Goal: Information Seeking & Learning: Learn about a topic

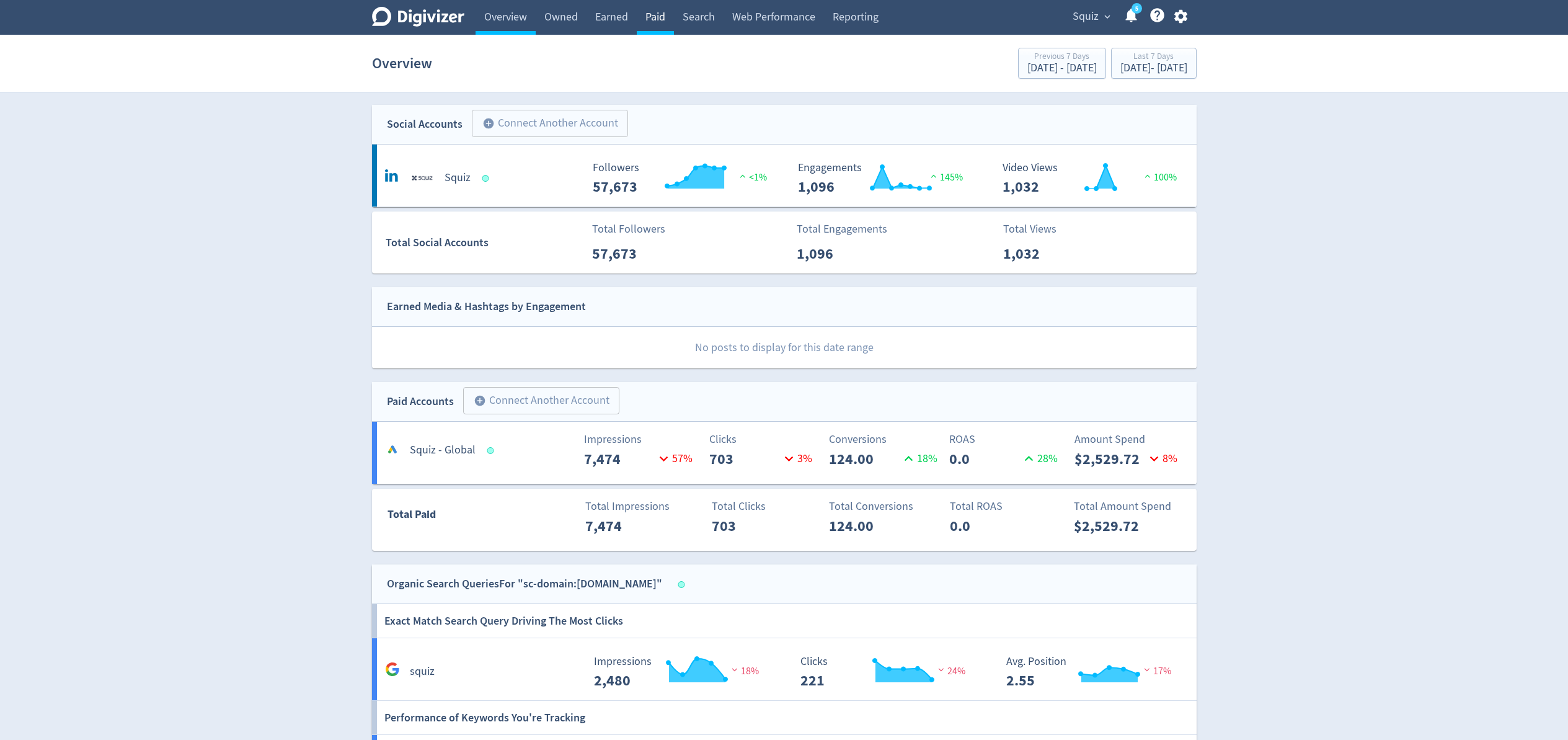
click at [646, 18] on link "Paid" at bounding box center [656, 17] width 37 height 34
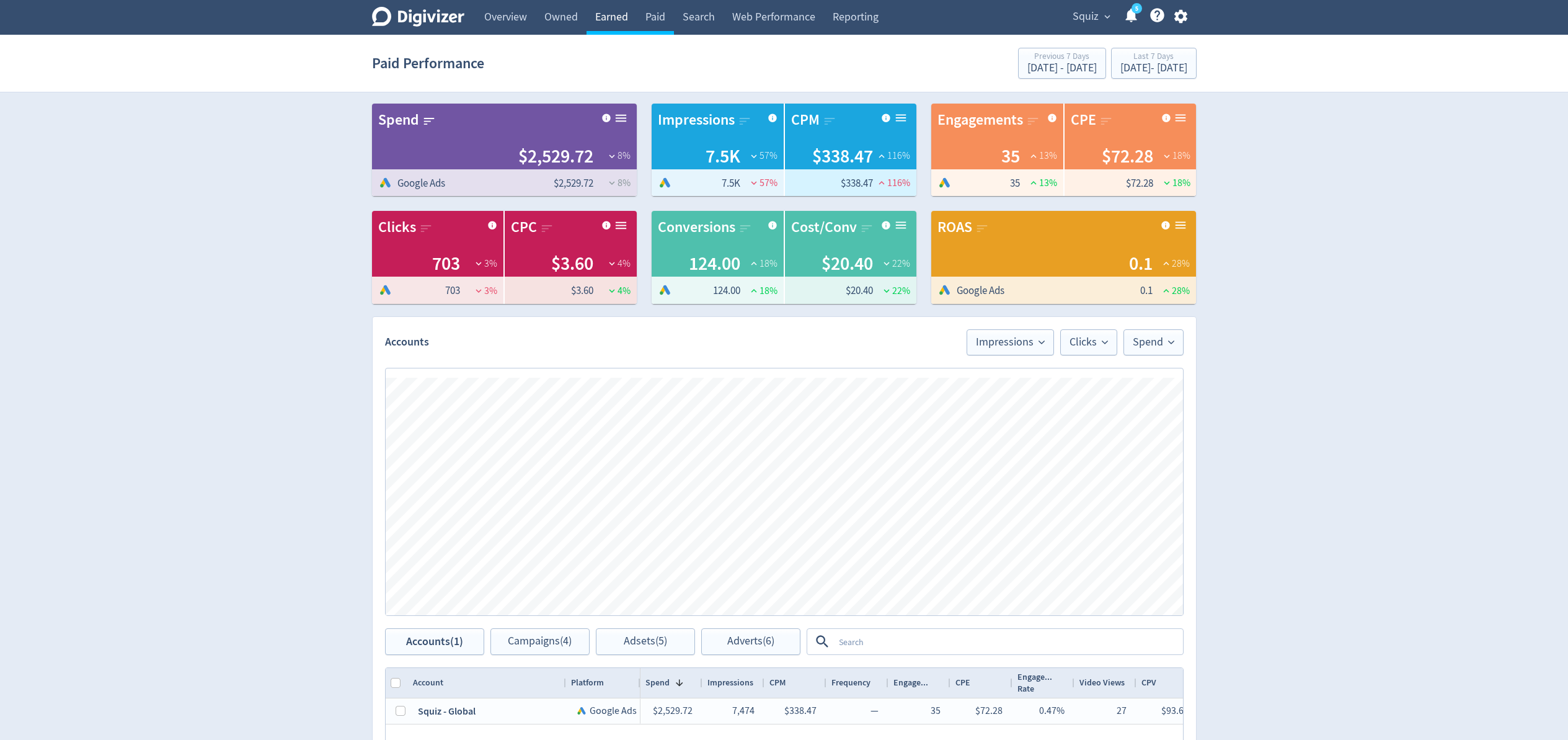
click at [618, 19] on link "Earned" at bounding box center [612, 17] width 50 height 34
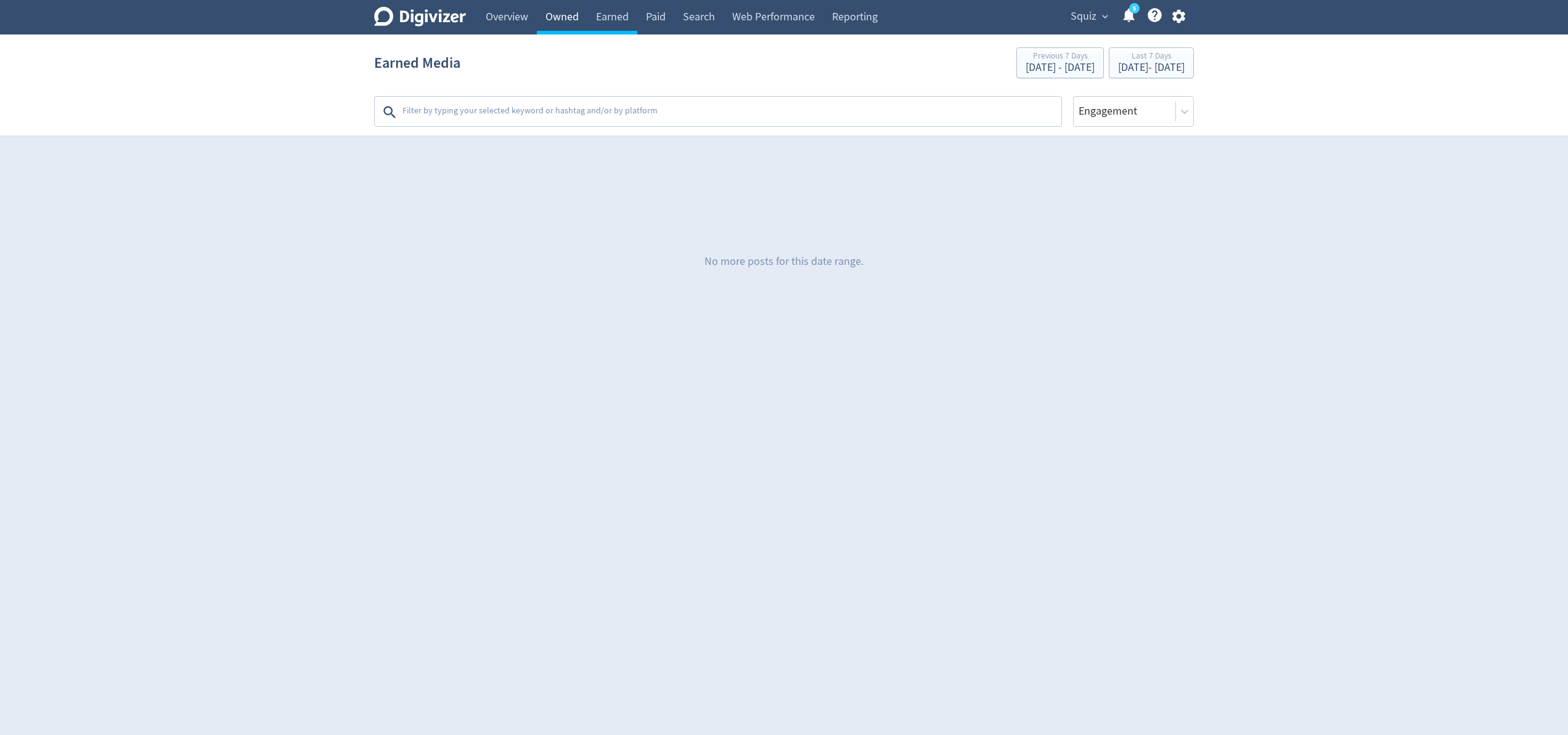
click at [564, 22] on link "Owned" at bounding box center [562, 17] width 51 height 34
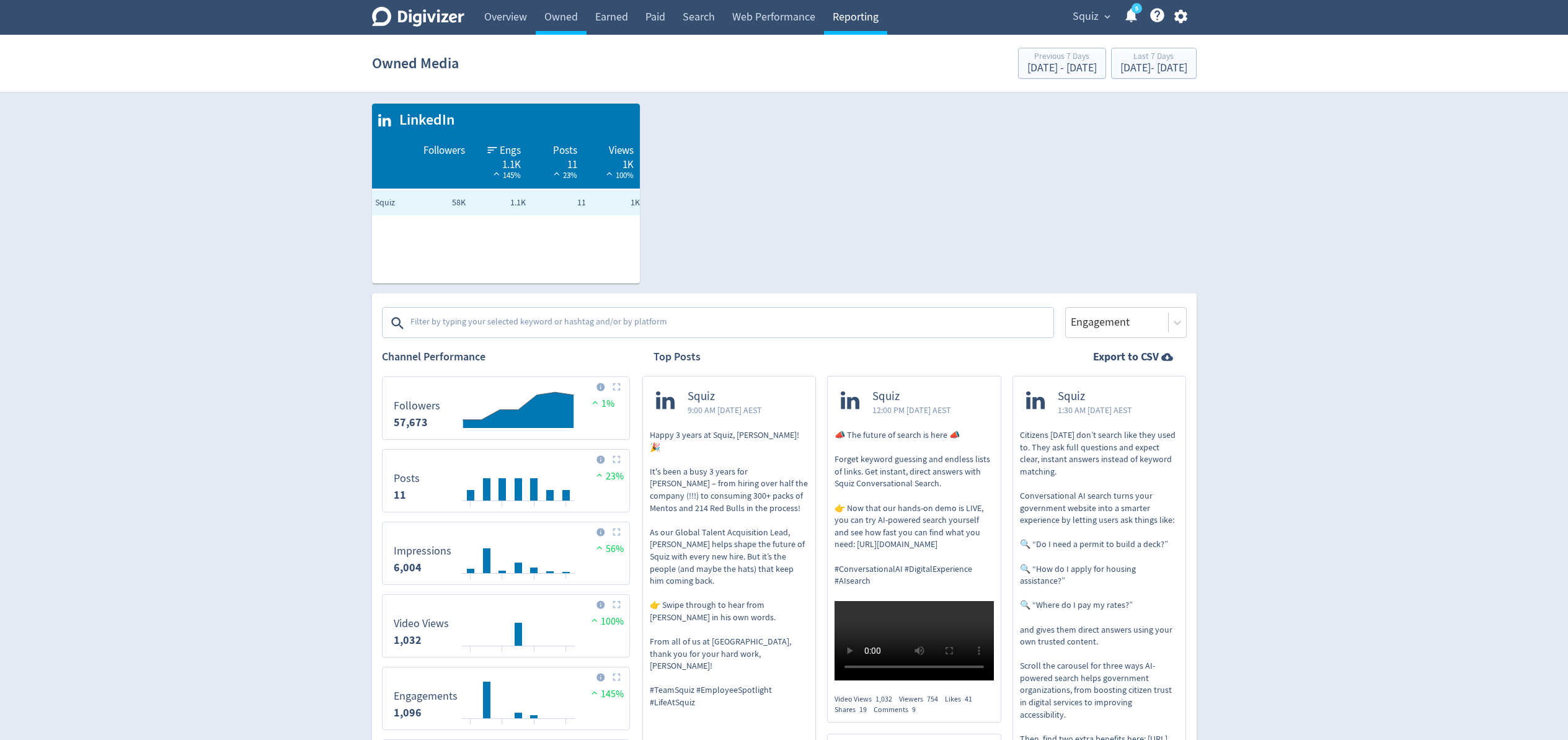
click at [849, 22] on link "Reporting" at bounding box center [856, 17] width 64 height 34
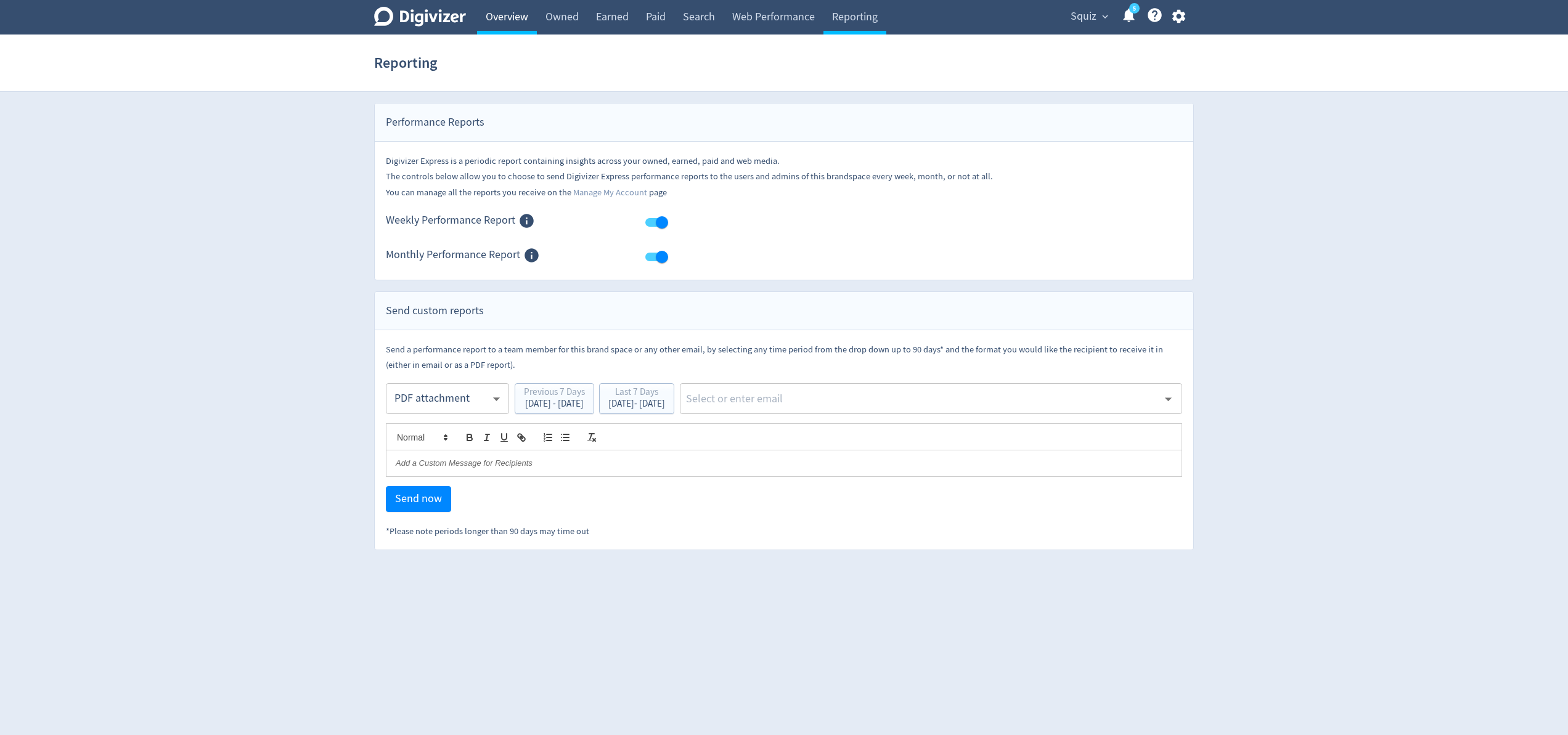
click at [503, 21] on link "Overview" at bounding box center [506, 17] width 60 height 34
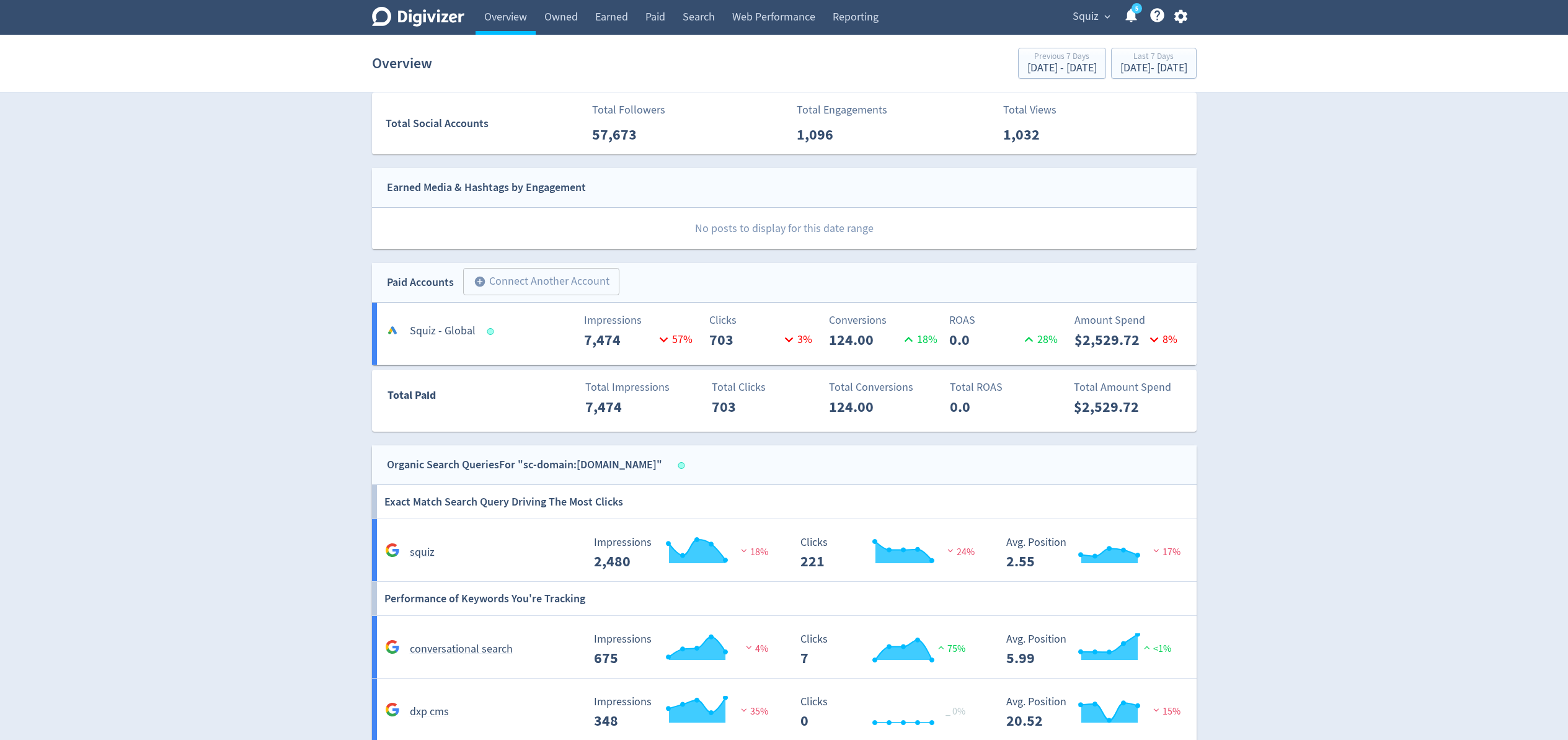
scroll to position [146, 0]
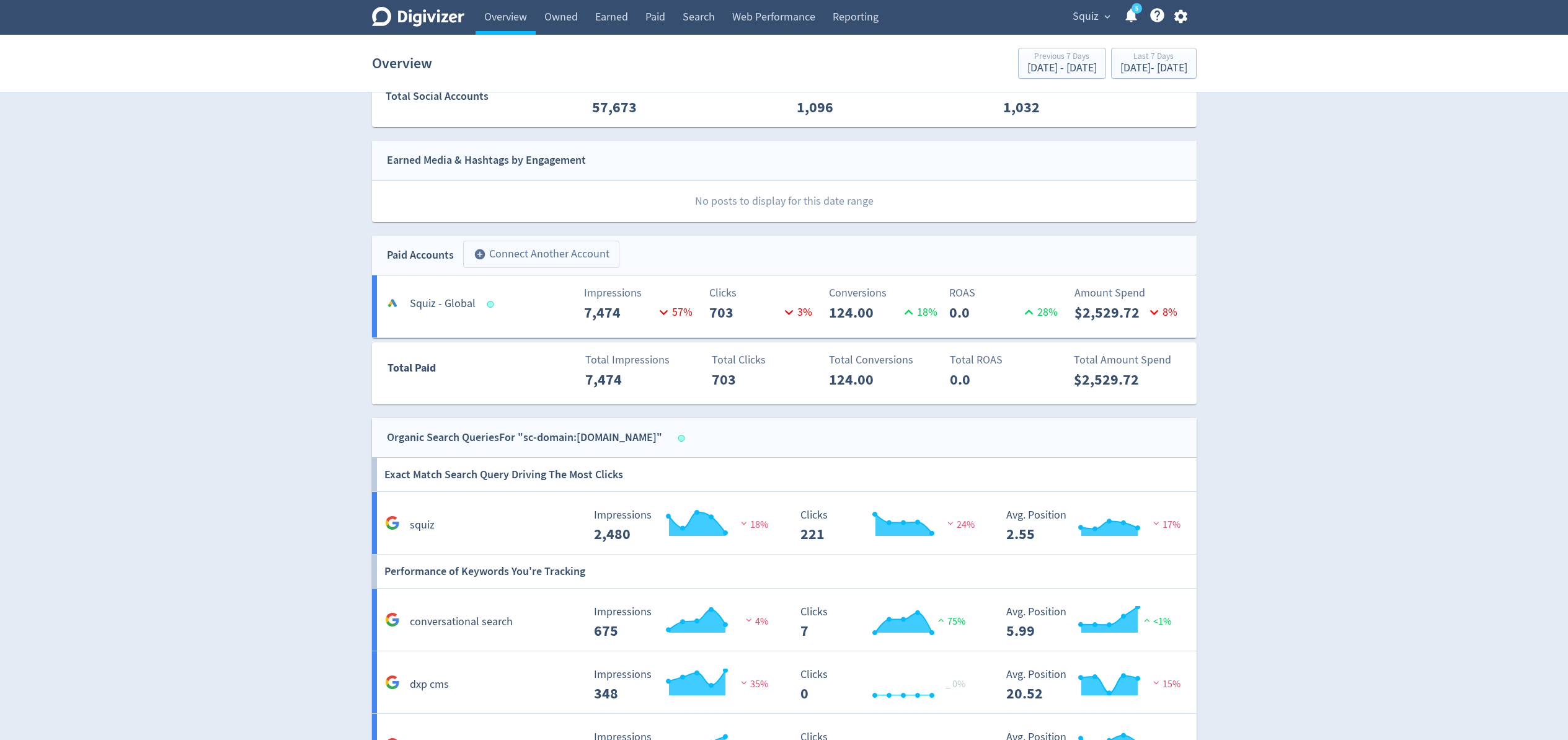
click at [521, 249] on button "add_circle Connect Another Account" at bounding box center [541, 254] width 156 height 27
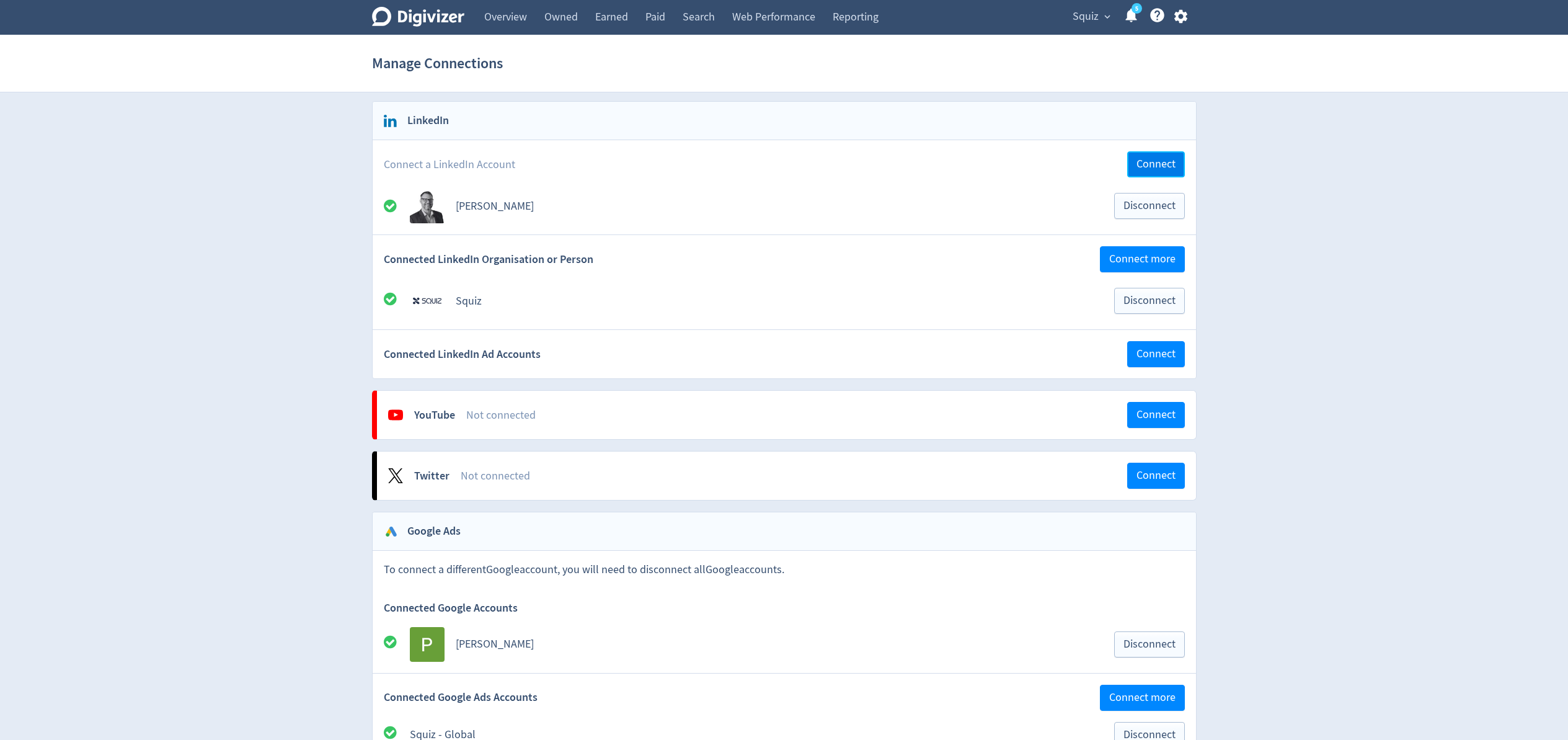
click at [1162, 159] on span "Connect" at bounding box center [1156, 164] width 39 height 11
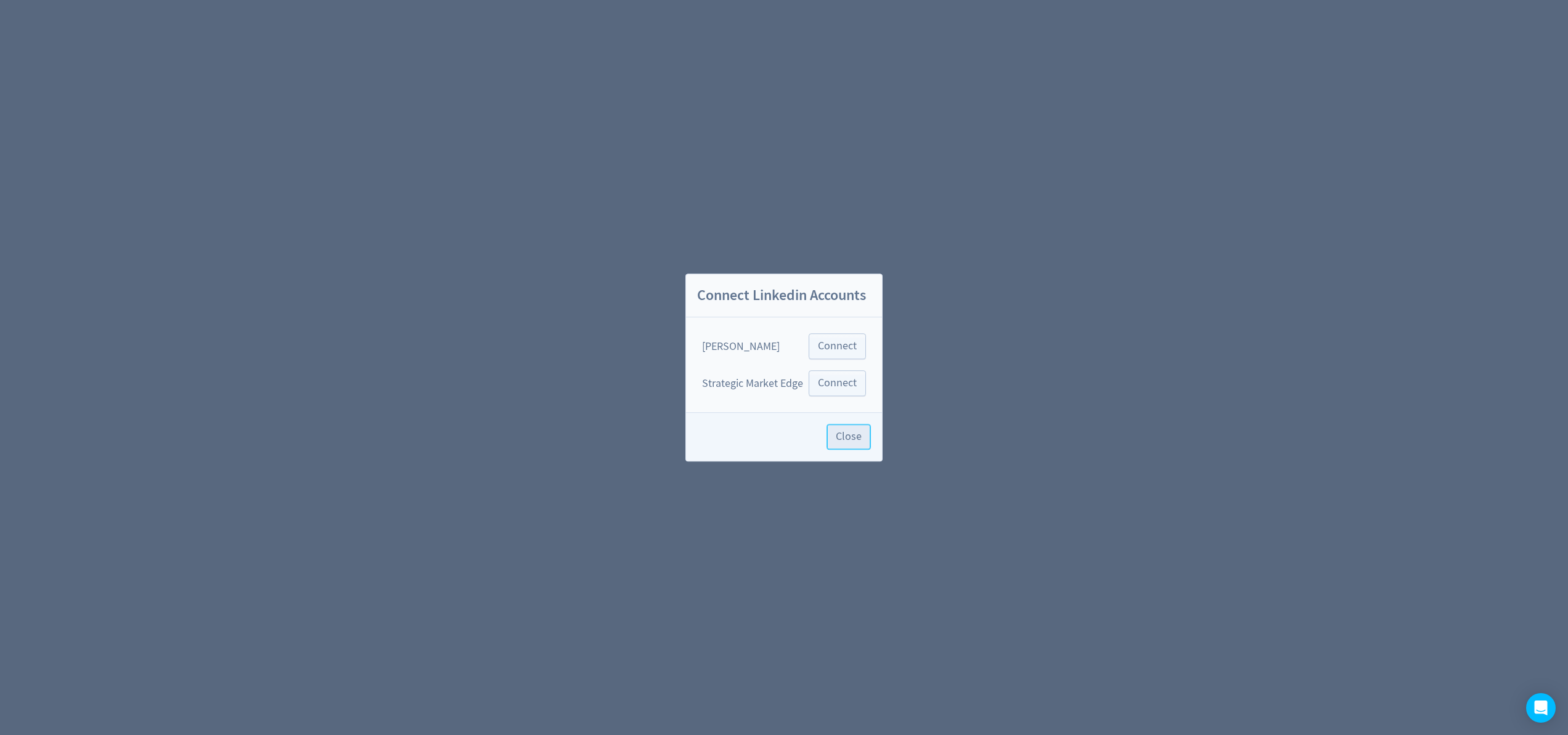
click at [850, 442] on span "Close" at bounding box center [848, 437] width 26 height 11
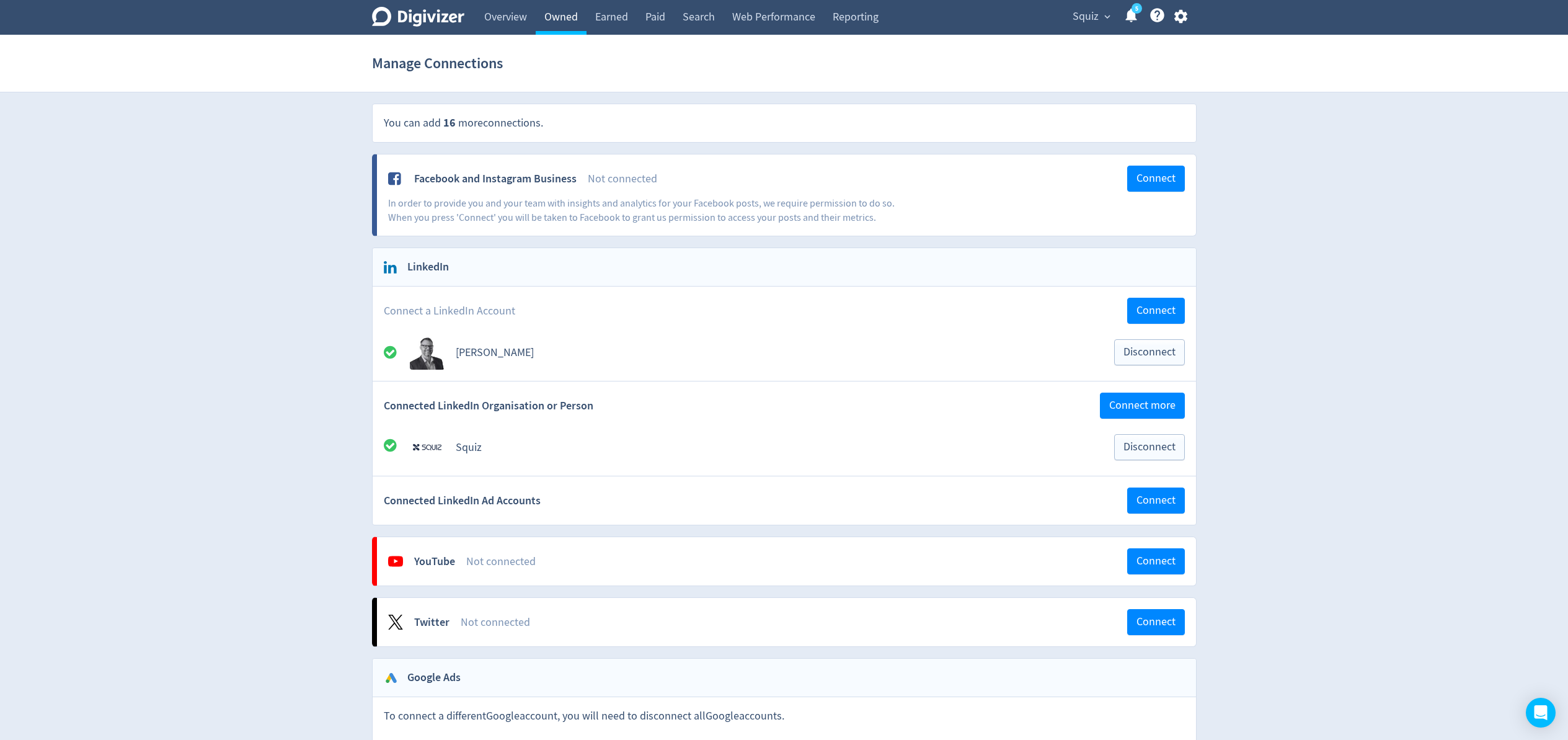
click at [566, 12] on link "Owned" at bounding box center [561, 17] width 51 height 34
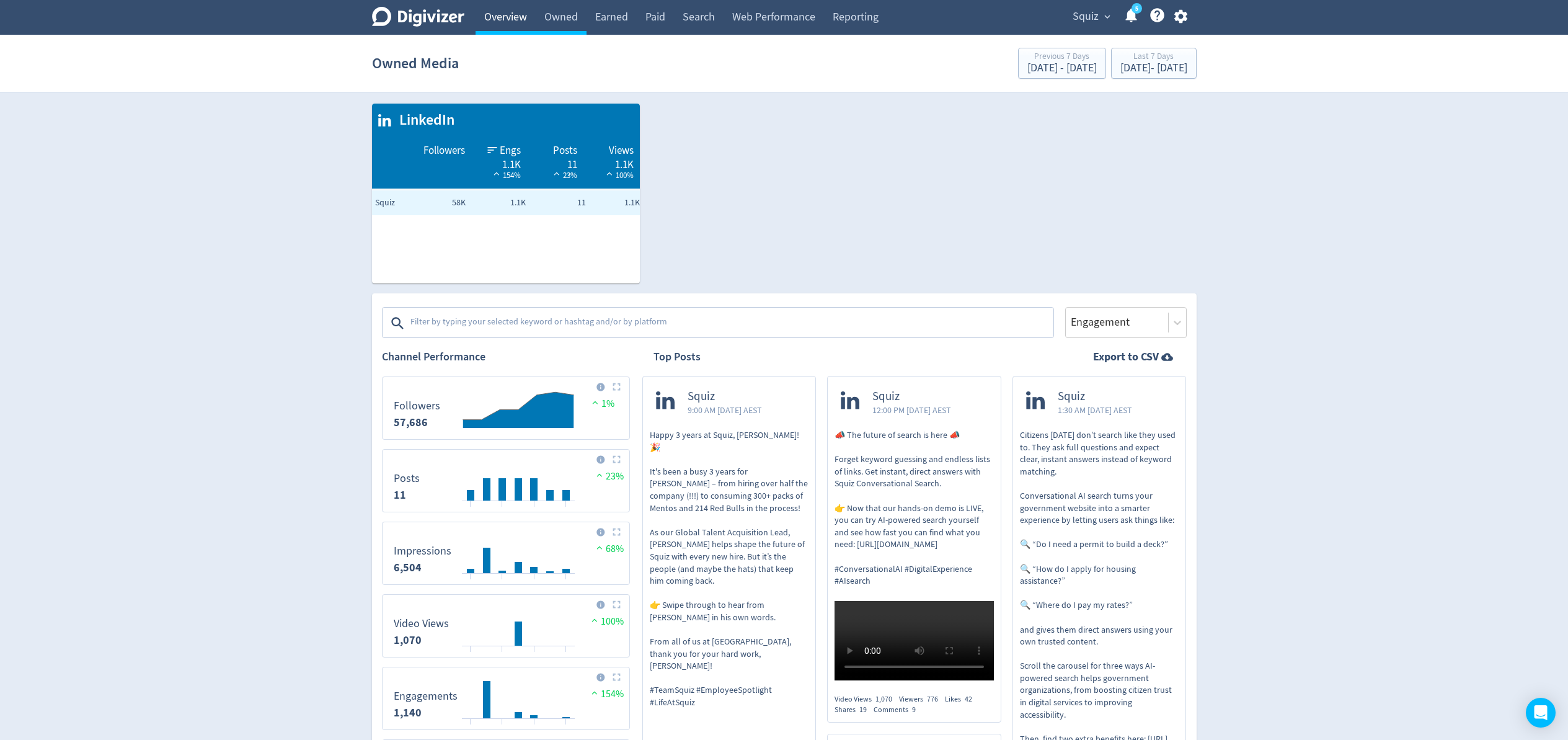
click at [508, 21] on link "Overview" at bounding box center [505, 17] width 60 height 34
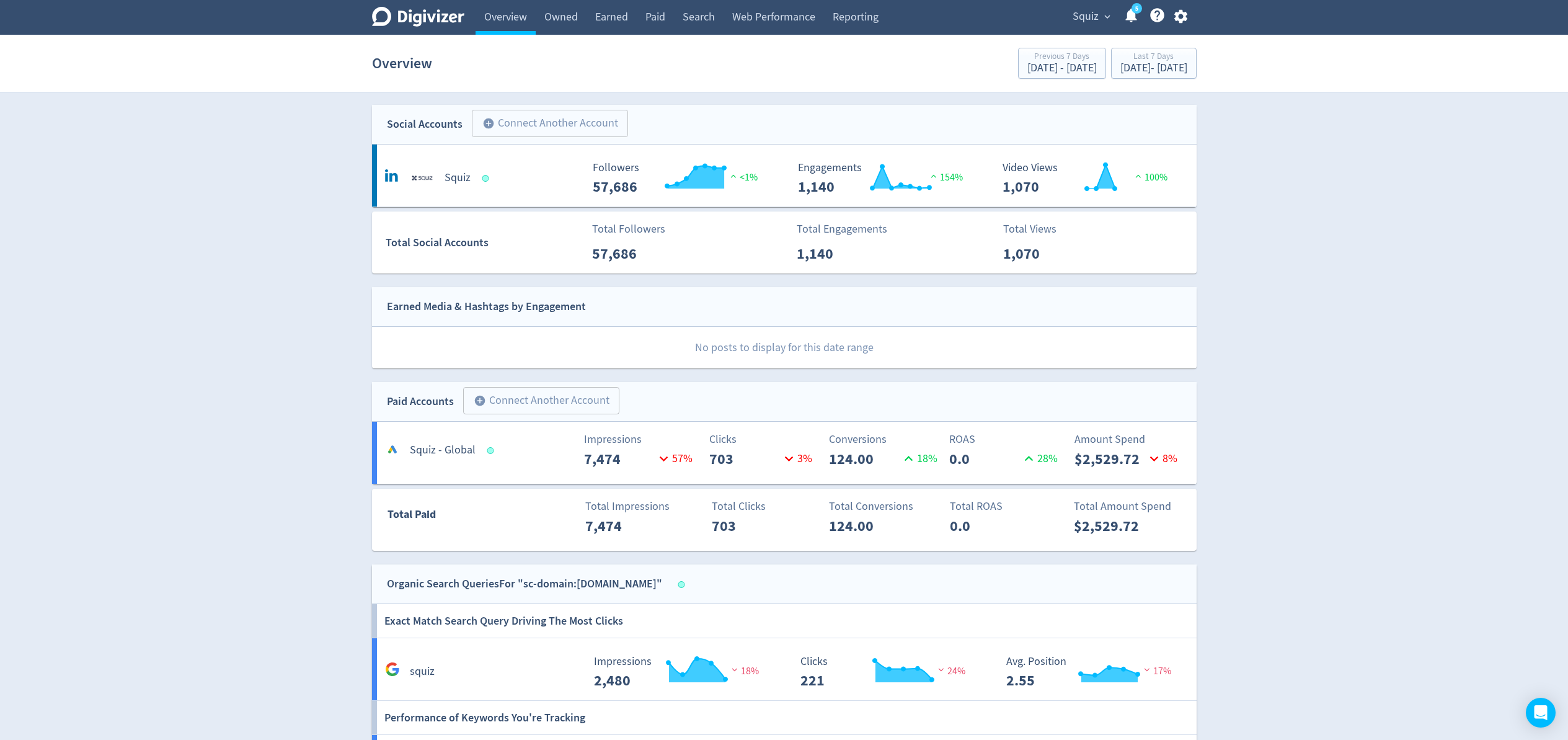
click at [286, 334] on div "Digivizer Logo [PERSON_NAME] Logo Overview Owned Earned Paid Search Web Perform…" at bounding box center [784, 591] width 1568 height 1182
click at [667, 25] on link "Paid" at bounding box center [656, 17] width 37 height 34
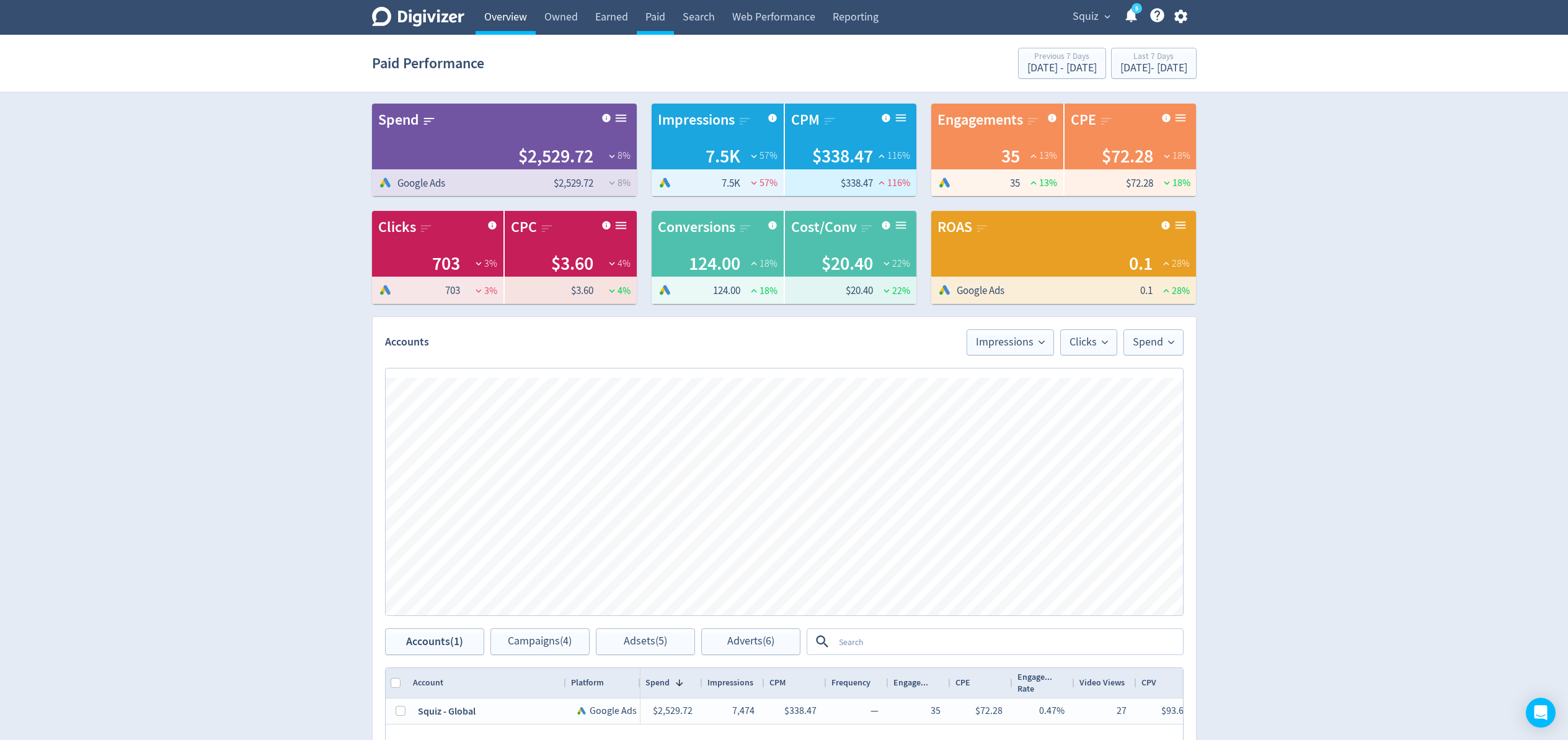
click at [509, 15] on link "Overview" at bounding box center [505, 17] width 60 height 34
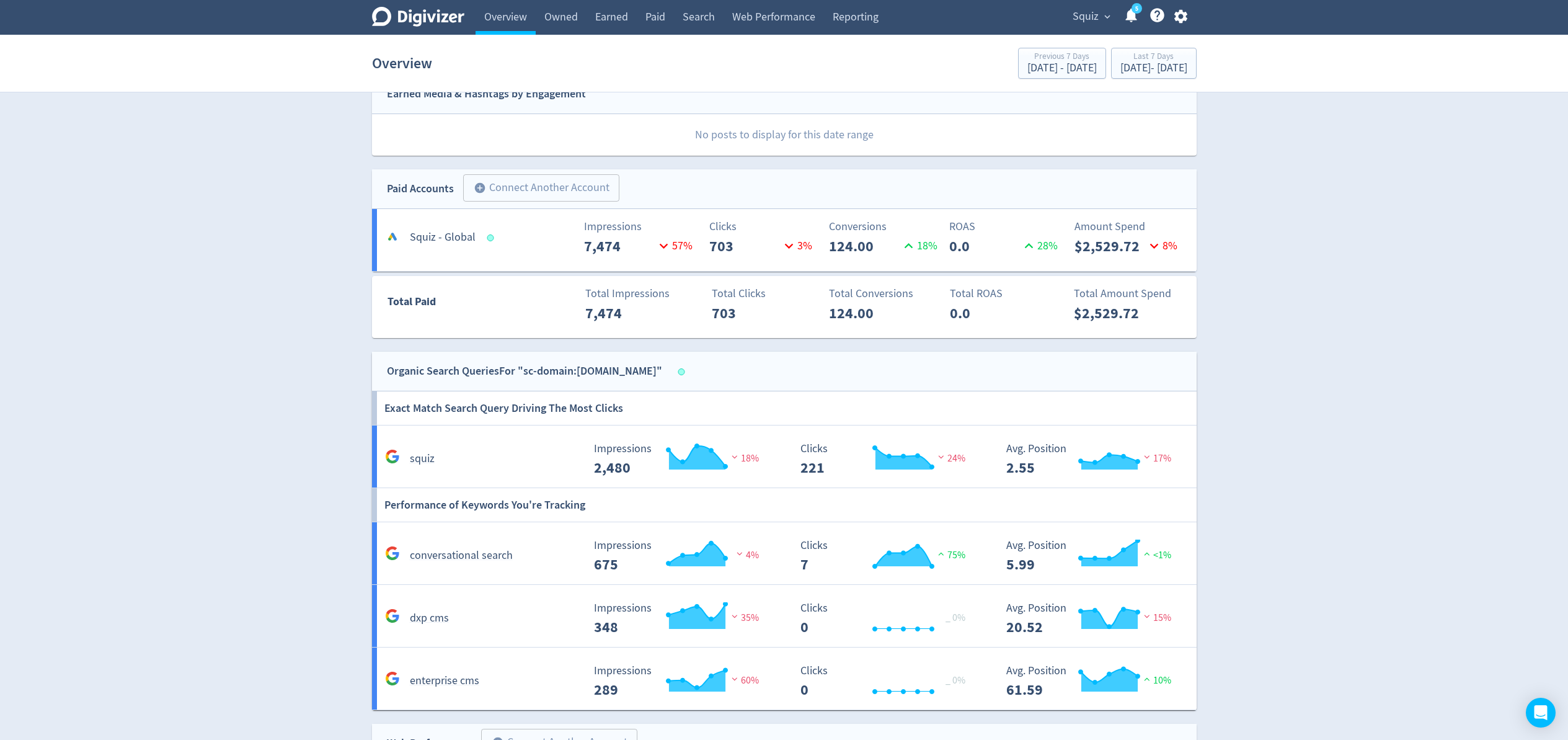
scroll to position [165, 0]
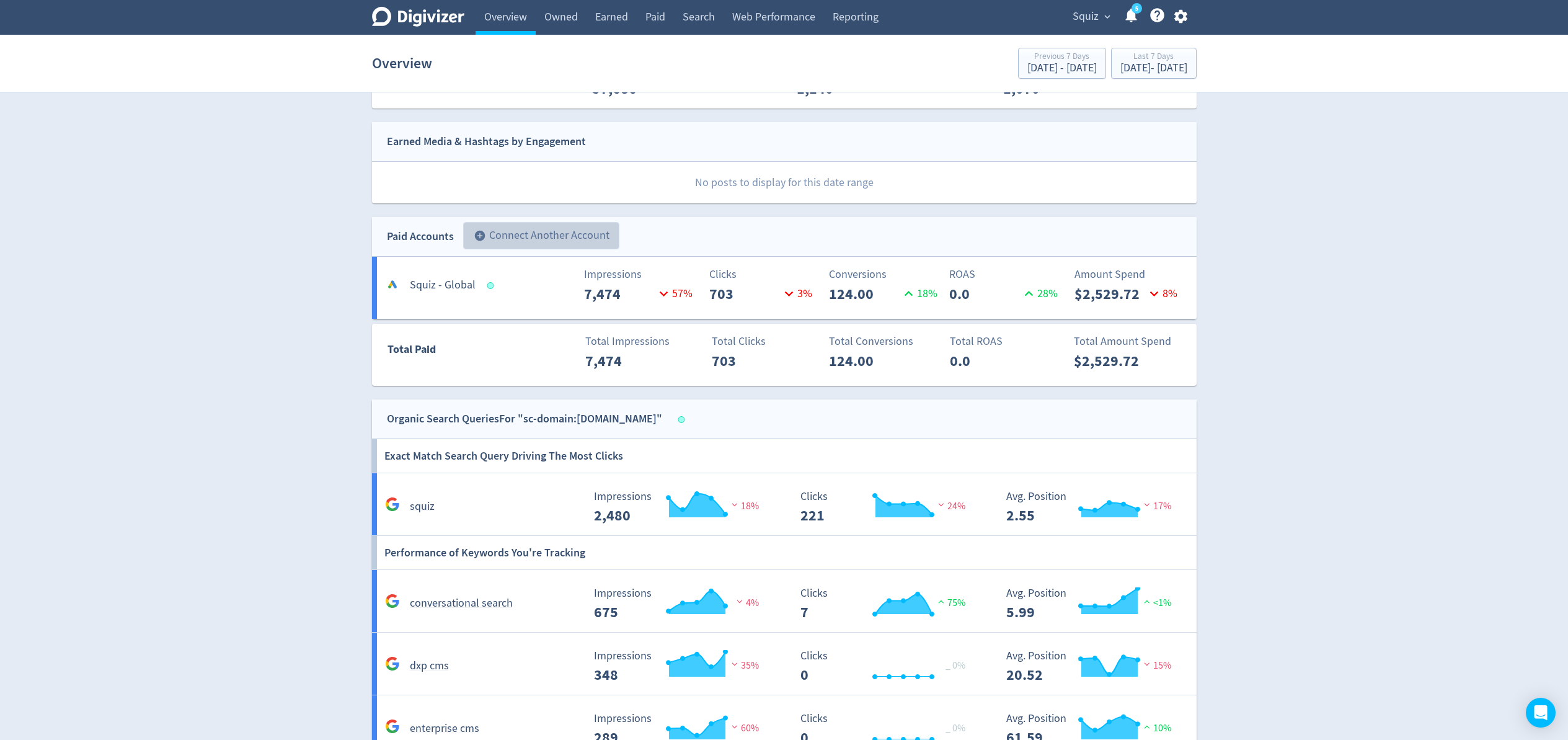
click at [540, 233] on button "add_circle Connect Another Account" at bounding box center [541, 236] width 156 height 27
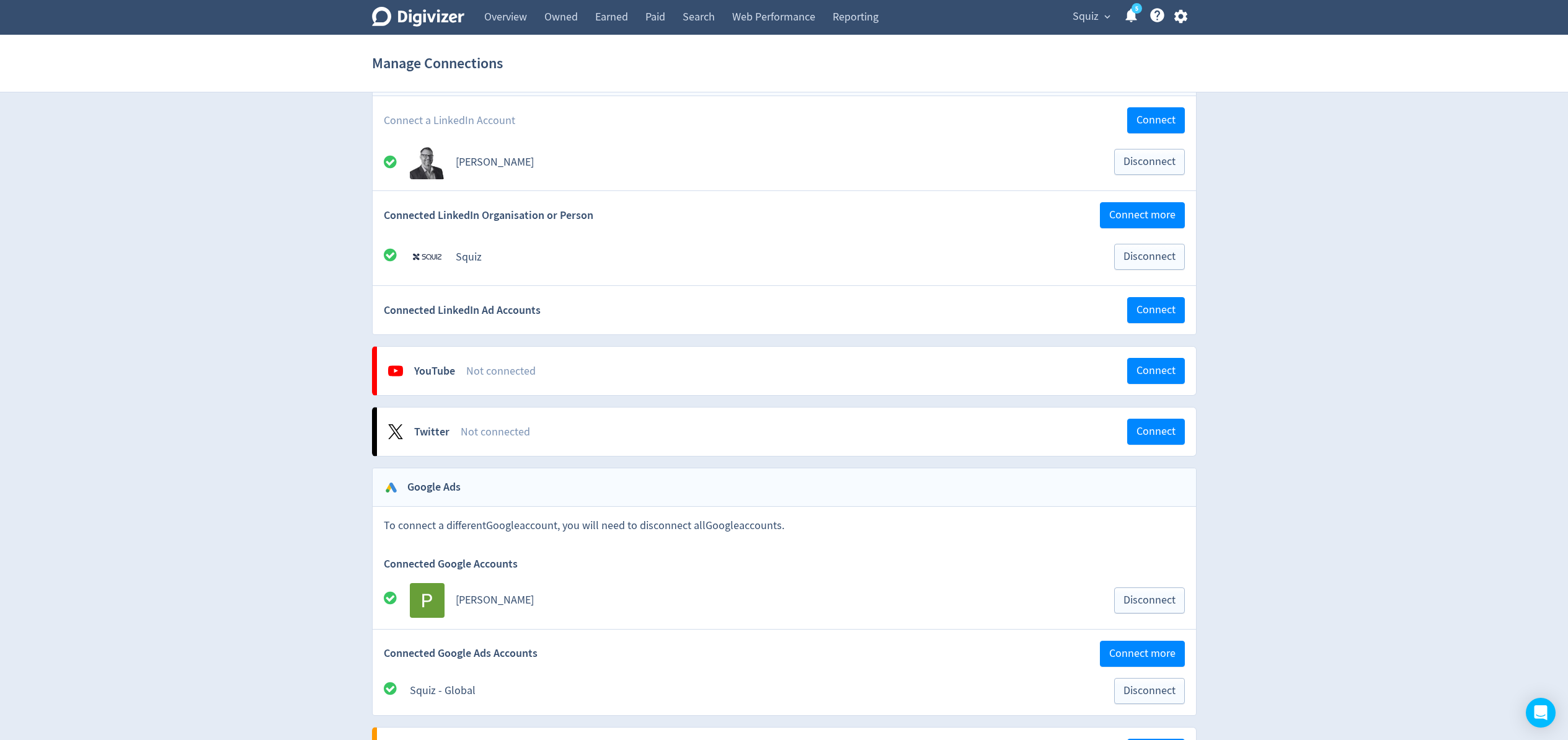
scroll to position [163, 0]
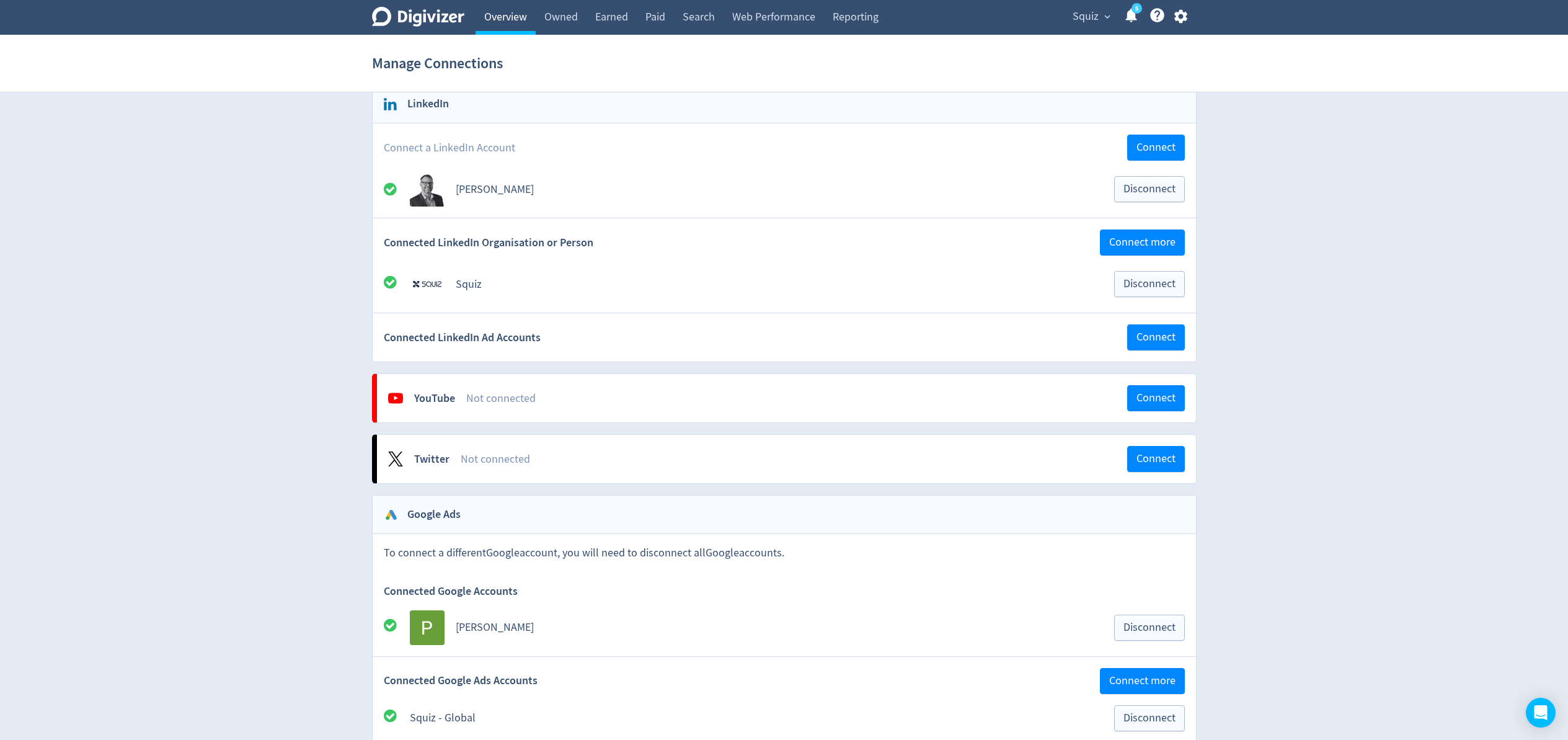
click at [515, 20] on link "Overview" at bounding box center [505, 17] width 60 height 34
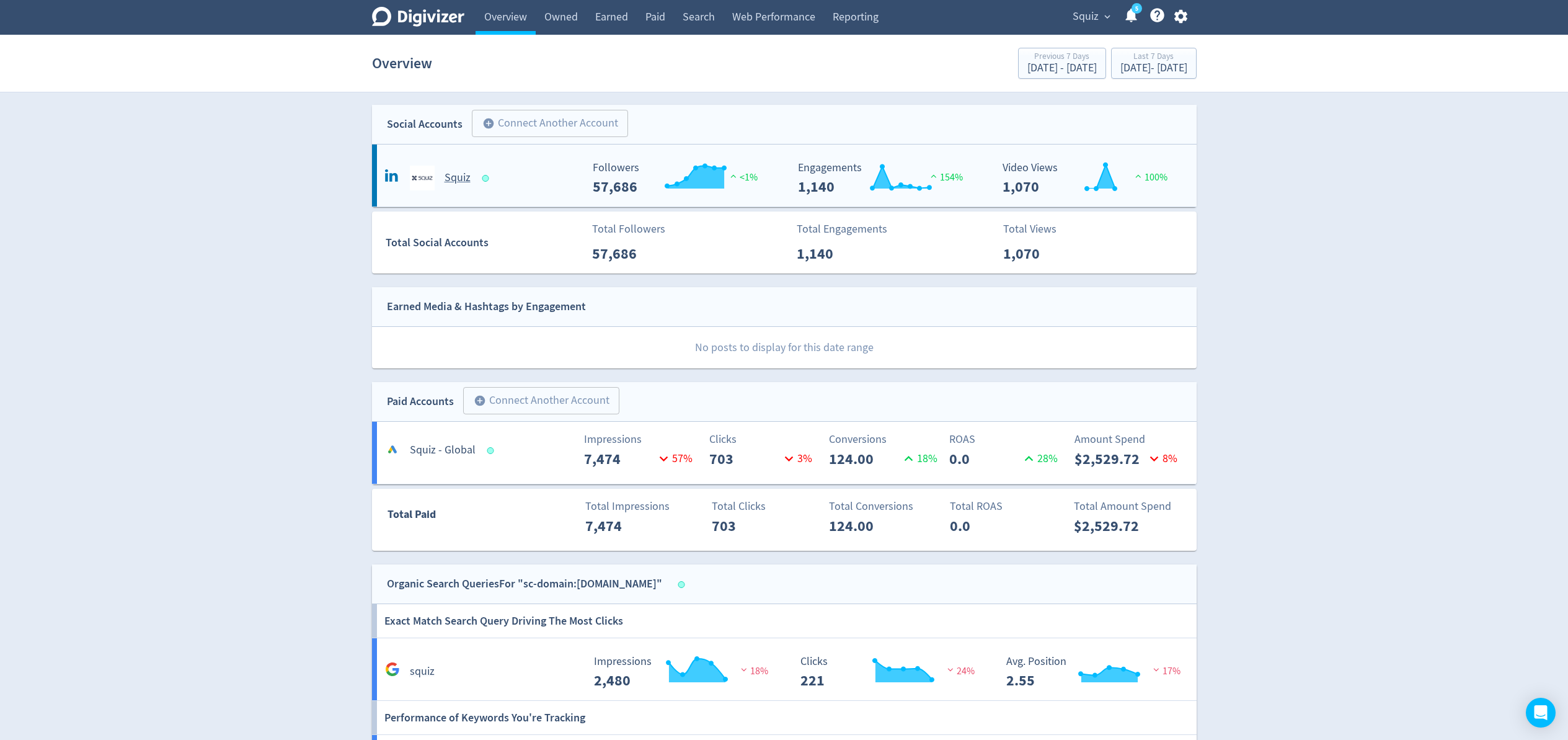
click at [453, 177] on h5 "Squiz" at bounding box center [457, 178] width 26 height 15
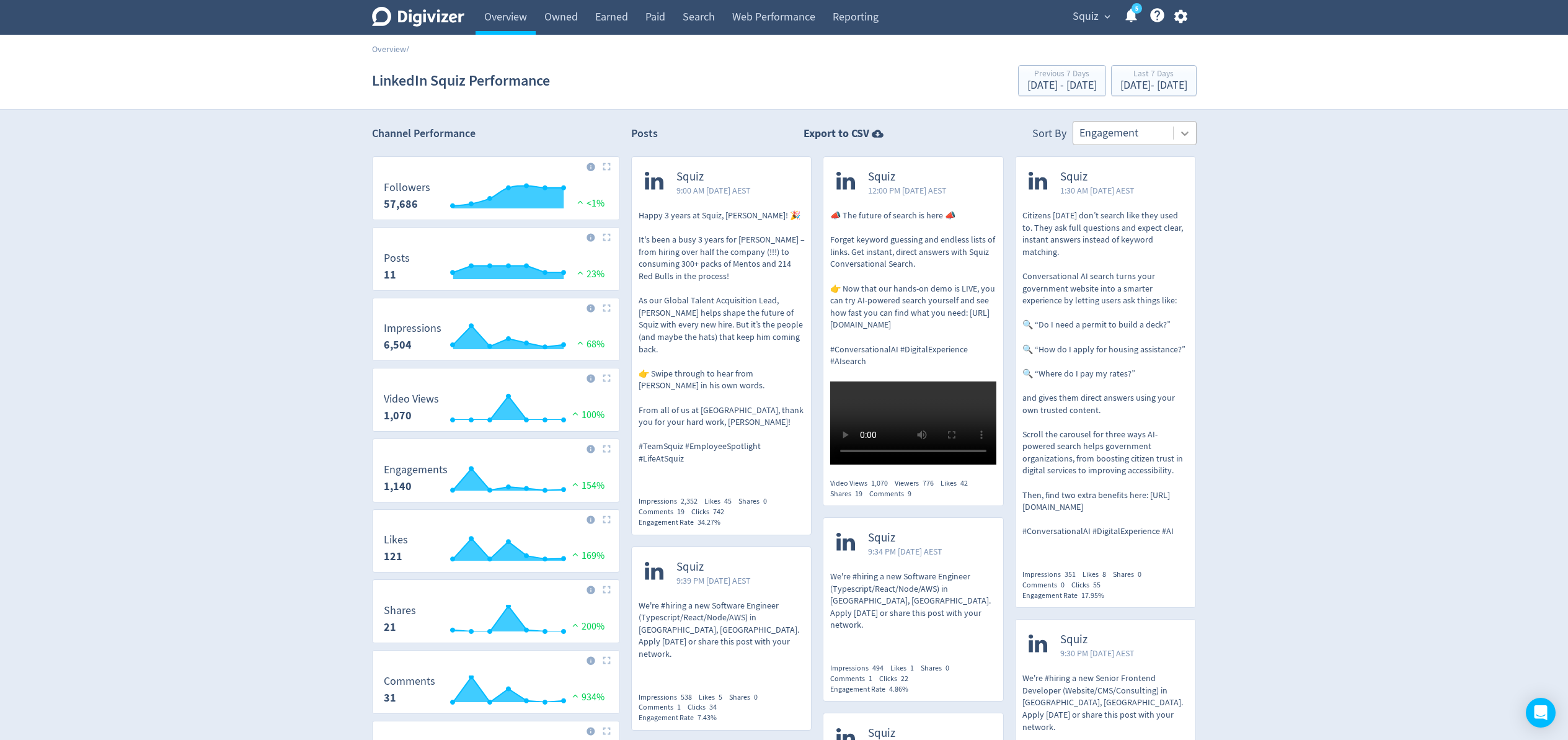
click at [1182, 136] on icon at bounding box center [1185, 133] width 13 height 13
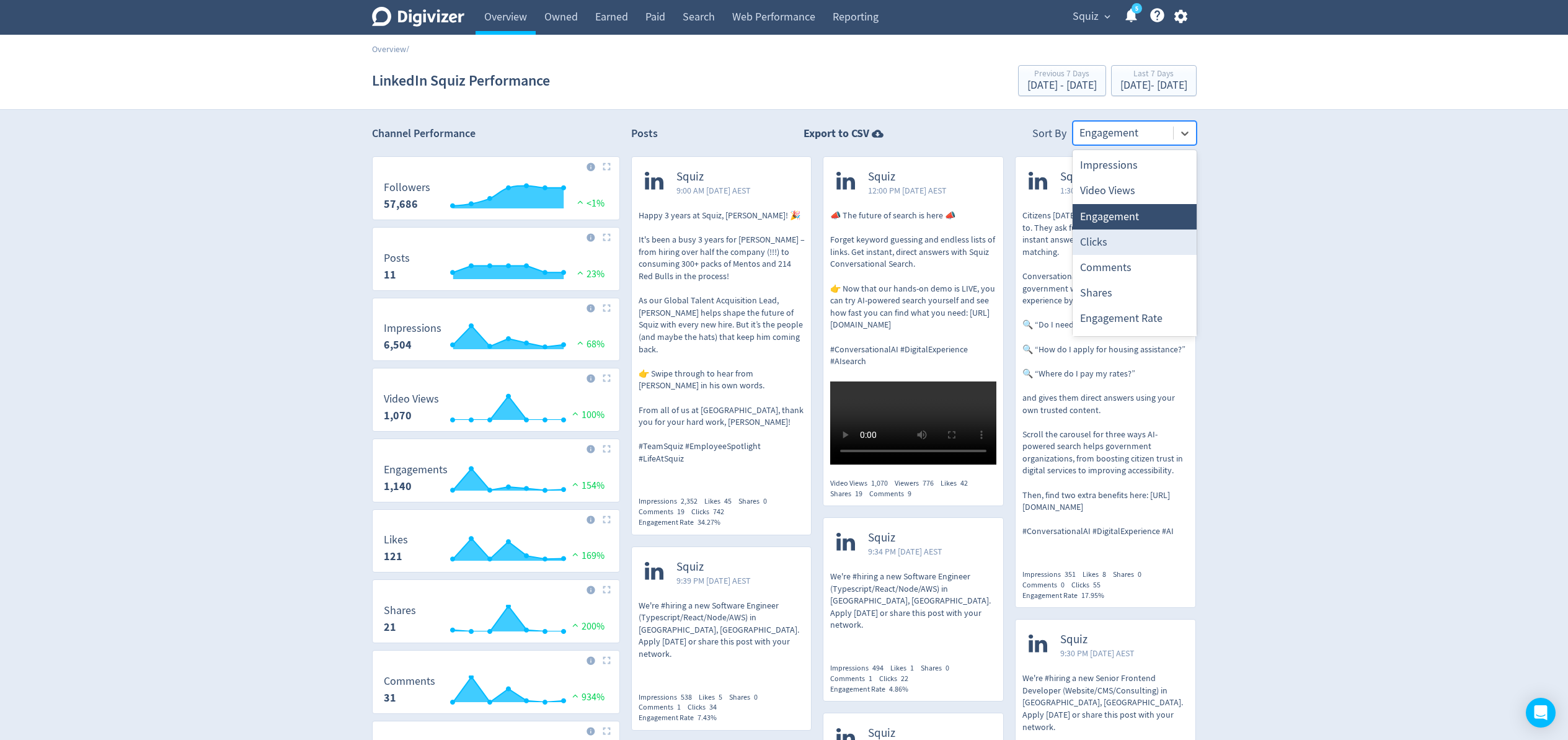
click at [1129, 243] on div "Clicks" at bounding box center [1134, 242] width 124 height 25
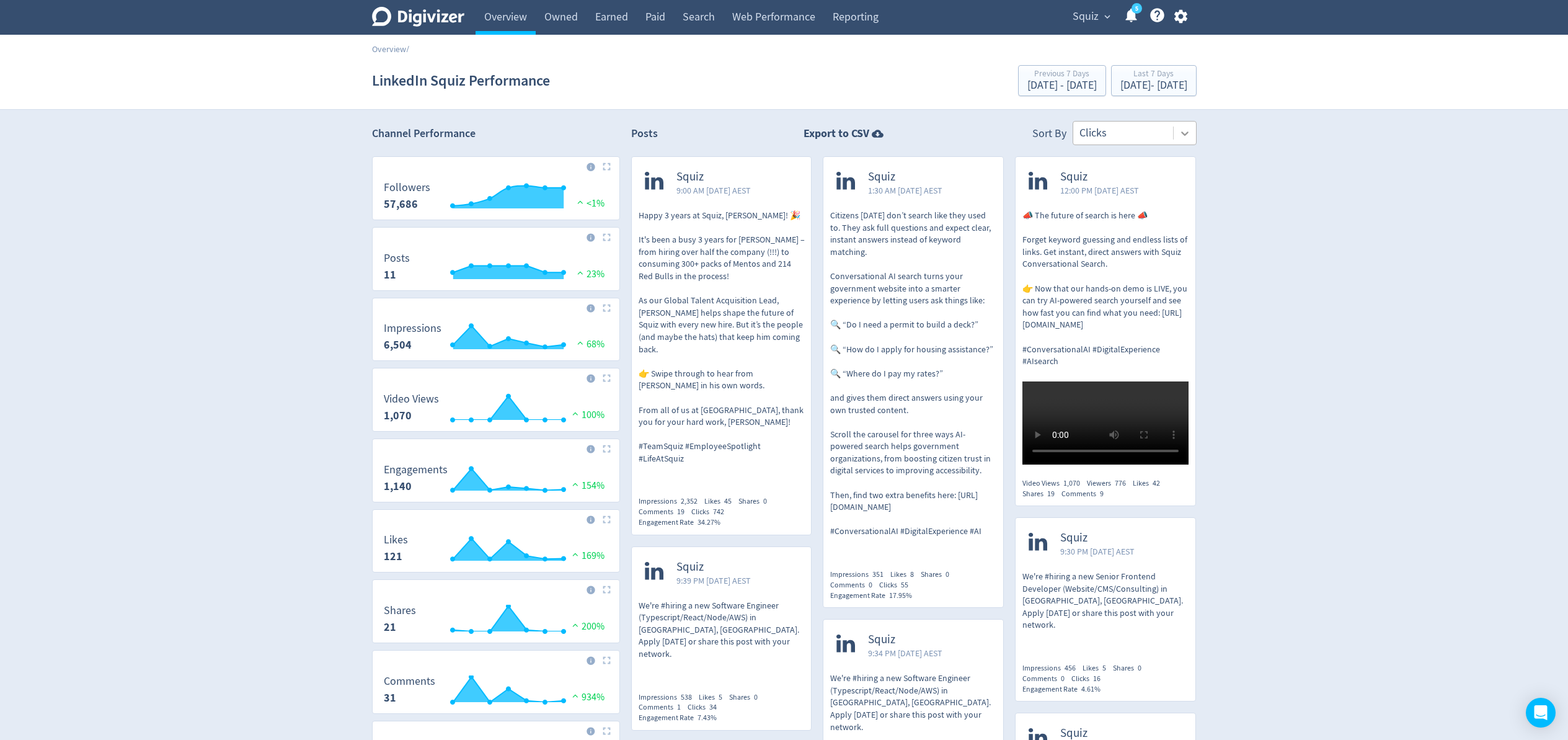
click at [1185, 133] on icon at bounding box center [1185, 133] width 13 height 13
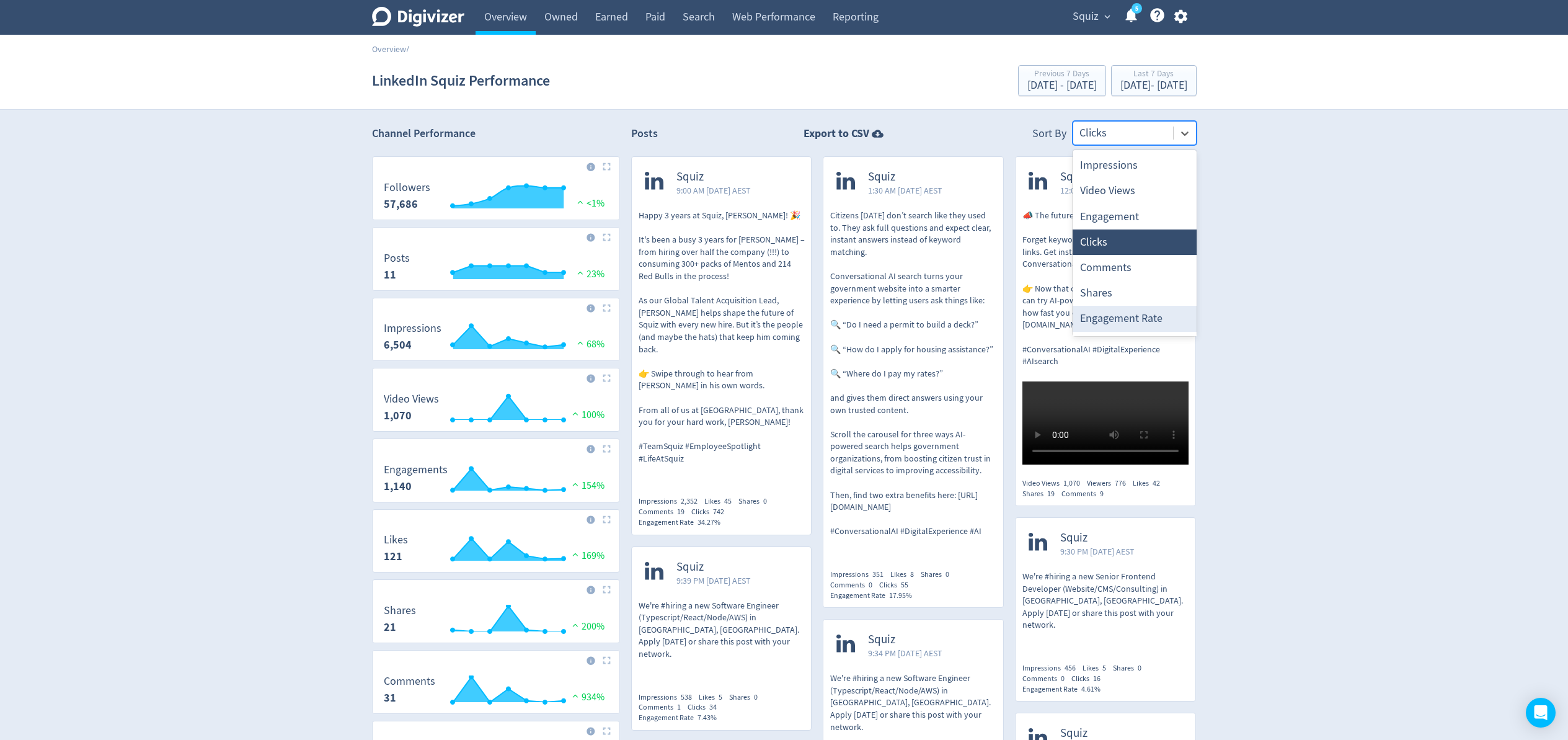
click at [1150, 318] on div "Engagement Rate" at bounding box center [1134, 318] width 124 height 25
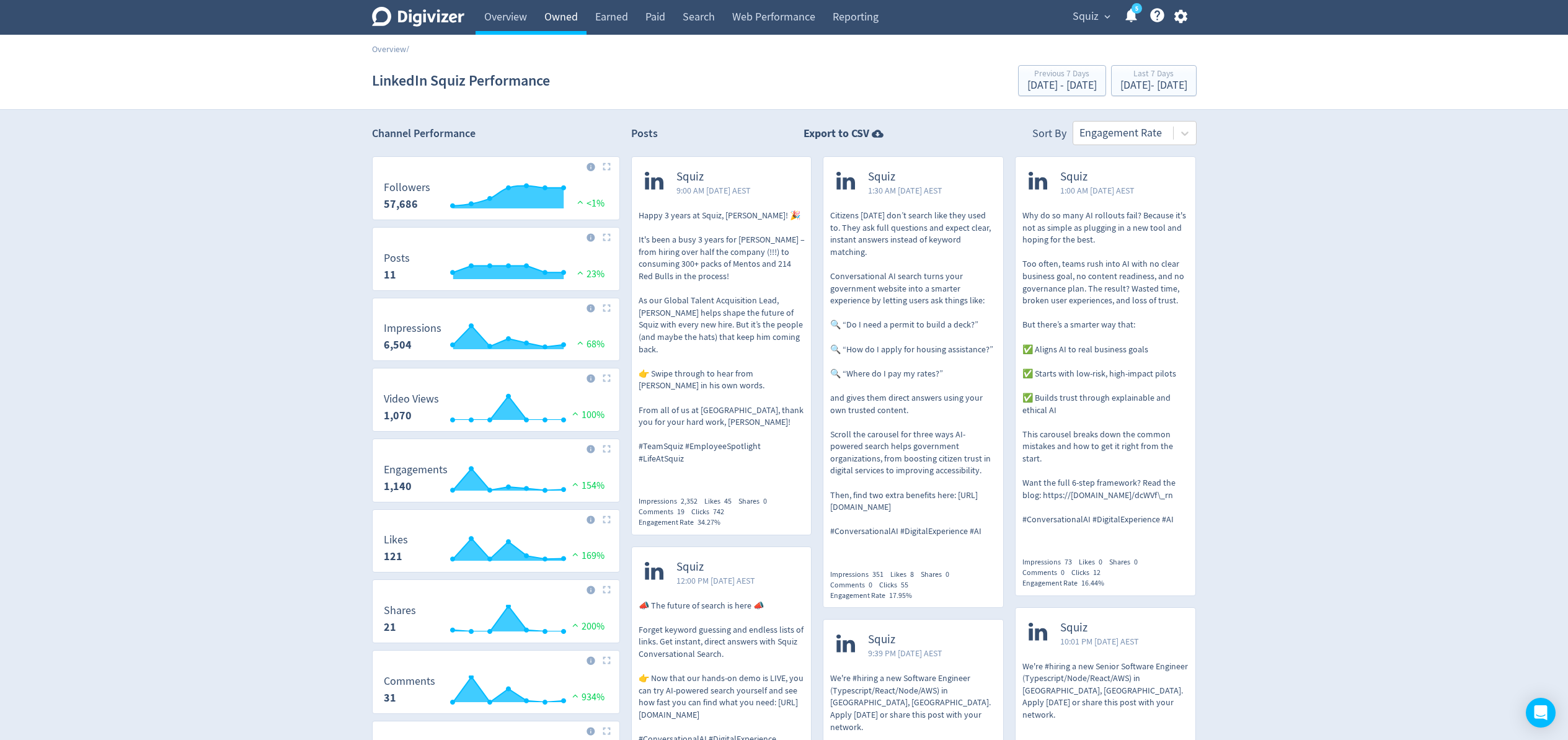
click at [572, 20] on link "Owned" at bounding box center [561, 17] width 51 height 34
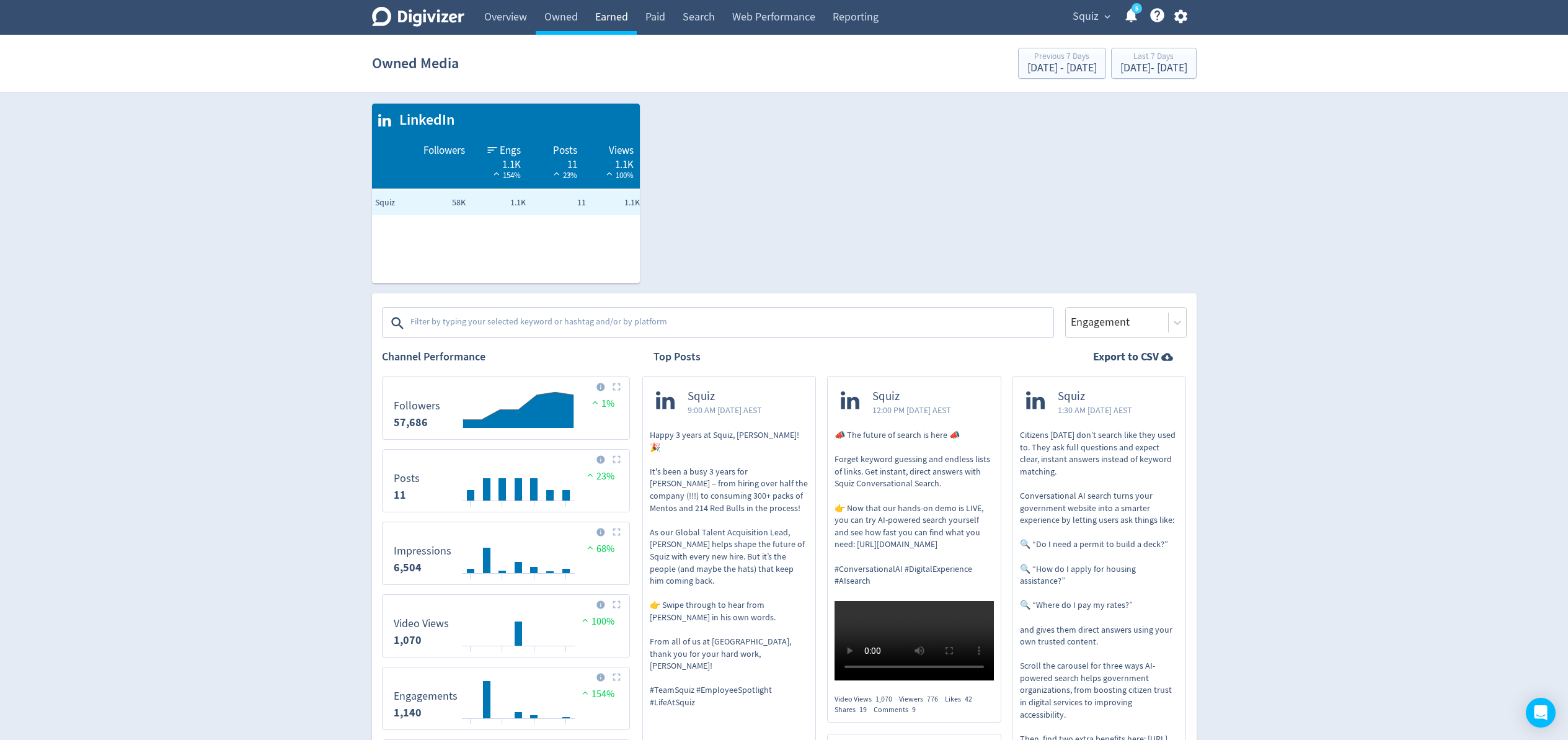
click at [612, 19] on link "Earned" at bounding box center [612, 17] width 50 height 34
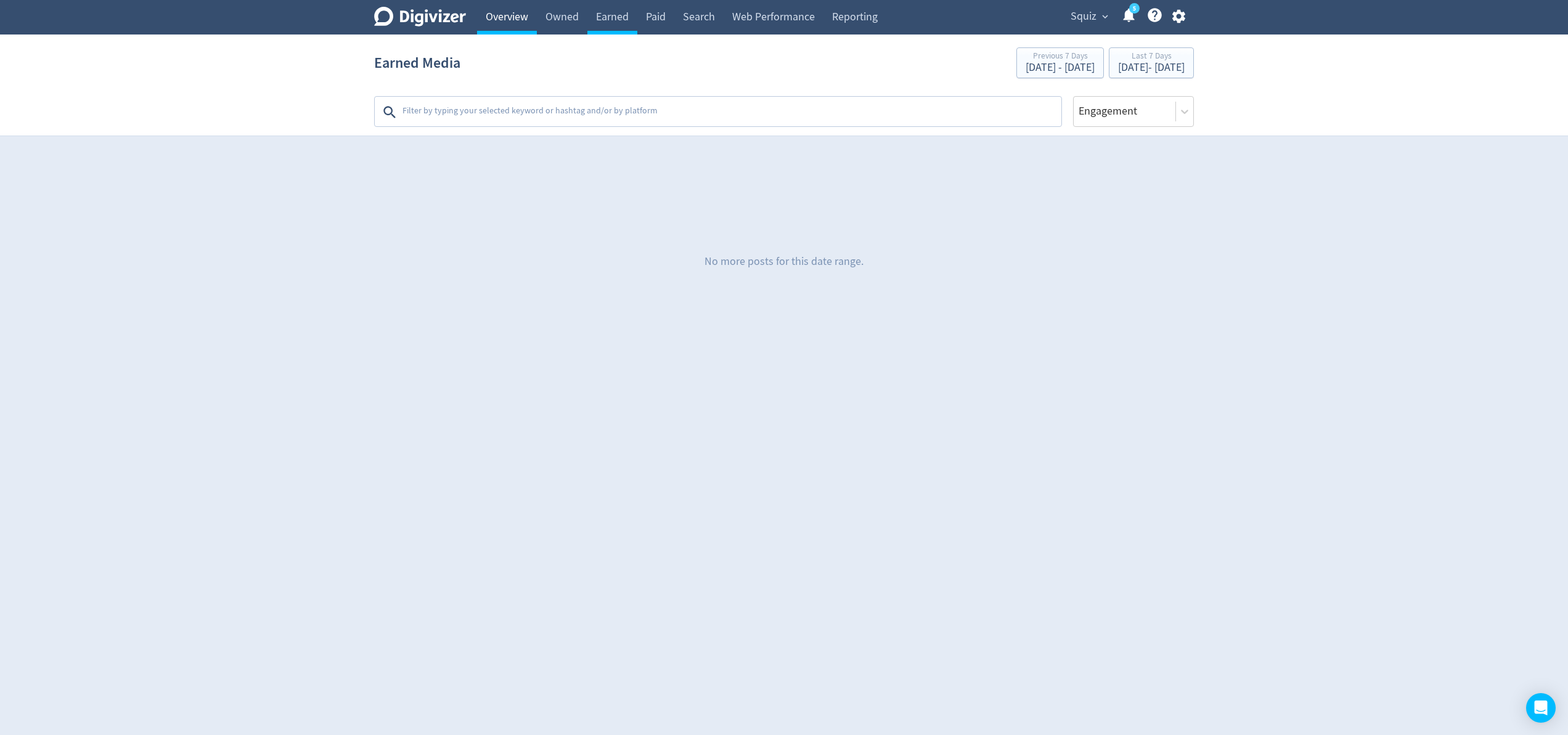
click at [524, 23] on link "Overview" at bounding box center [506, 17] width 60 height 34
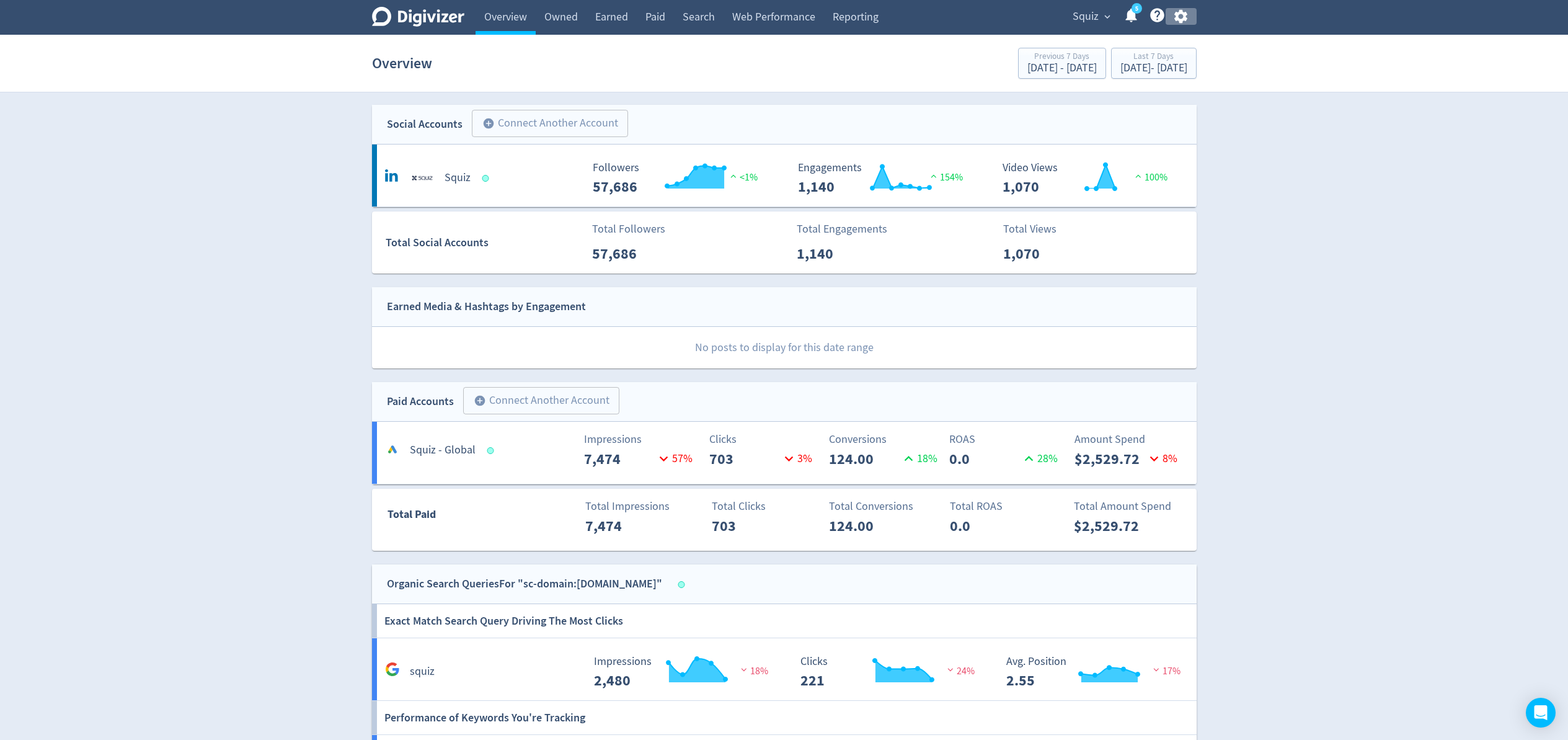
click at [1183, 24] on icon "button" at bounding box center [1180, 16] width 17 height 17
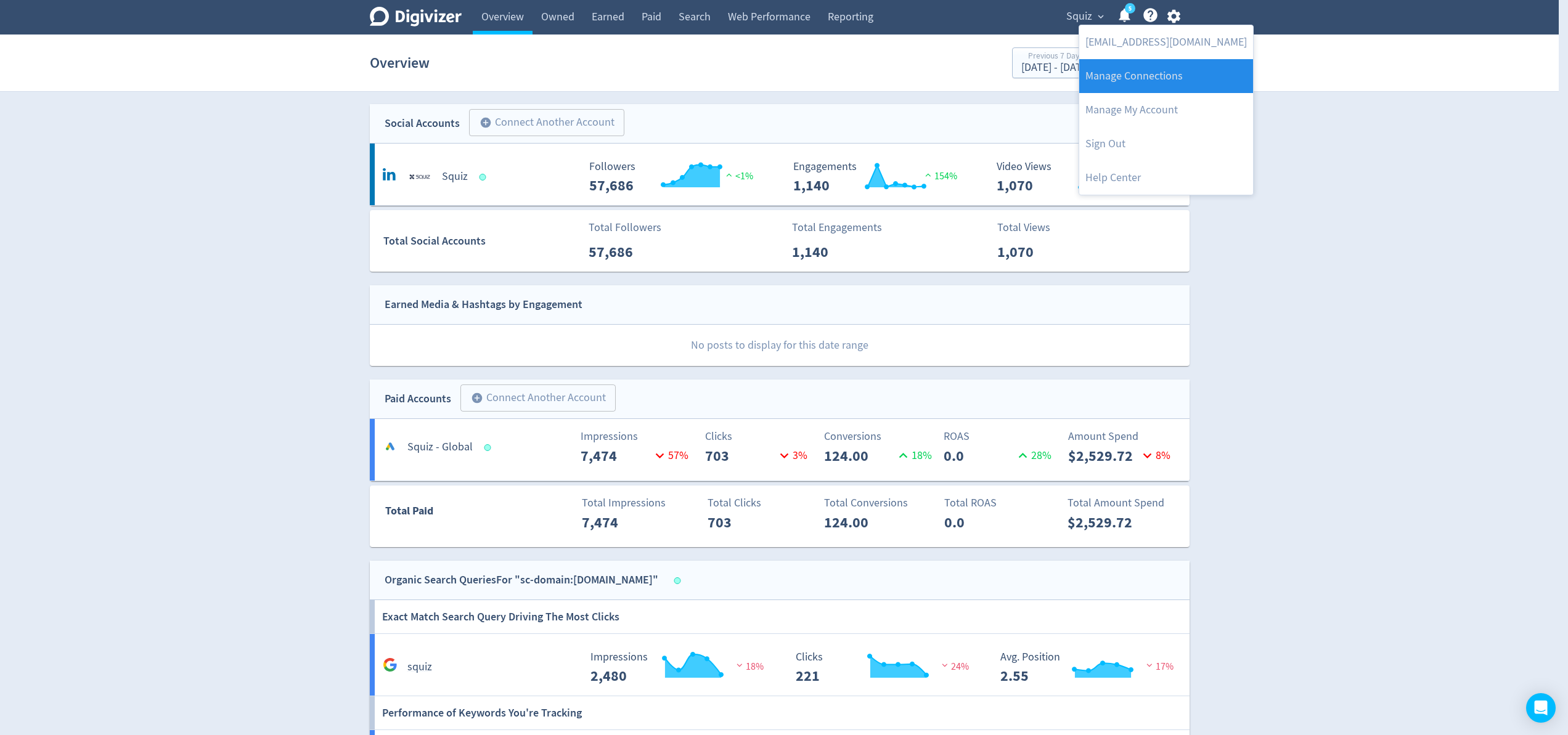
click at [1167, 75] on link "Manage Connections" at bounding box center [1166, 76] width 174 height 34
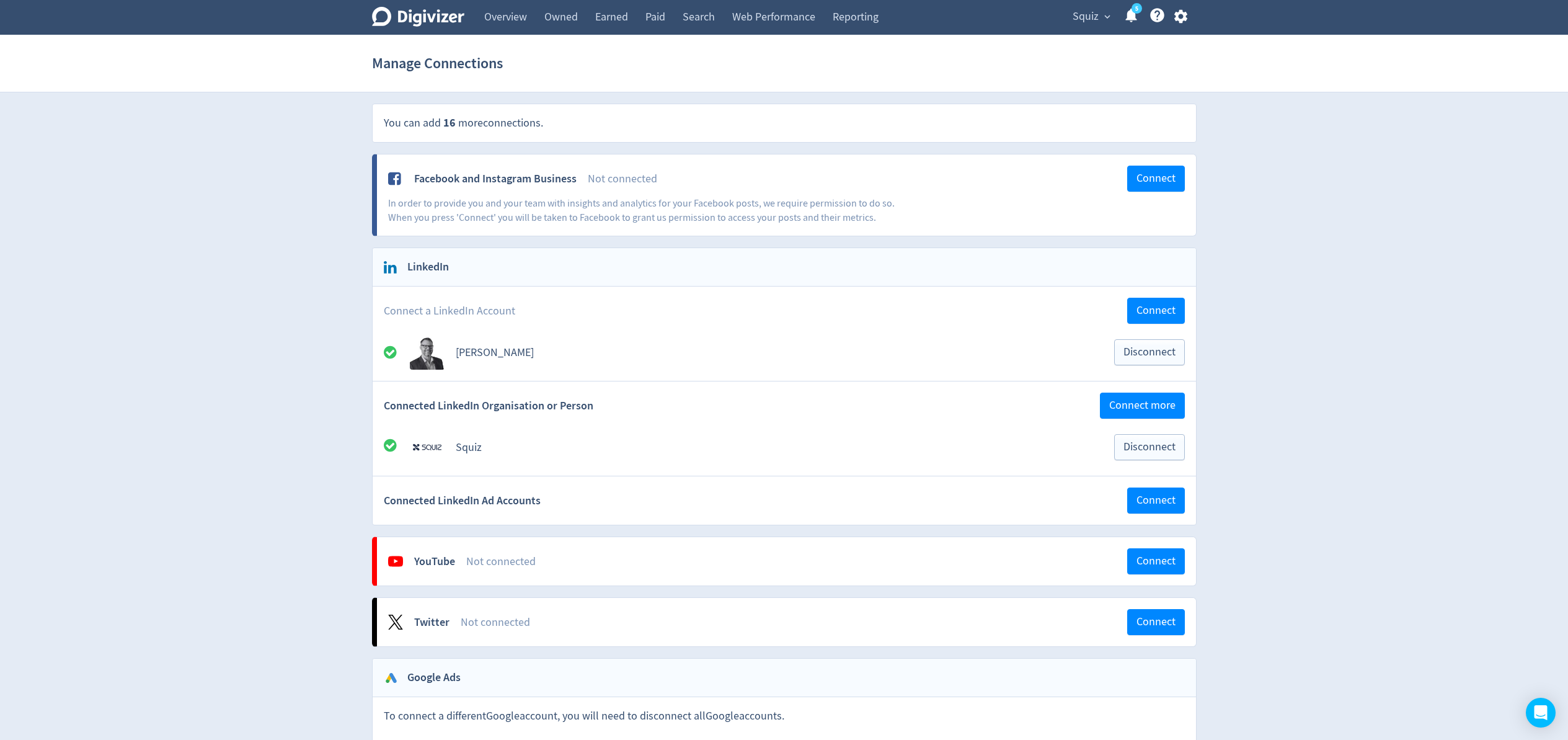
drag, startPoint x: 619, startPoint y: 510, endPoint x: 500, endPoint y: 510, distance: 119.0
click at [598, 510] on div "Connected LinkedIn Ad Accounts Connect" at bounding box center [784, 500] width 824 height 48
click at [1147, 500] on span "Connect" at bounding box center [1156, 500] width 39 height 11
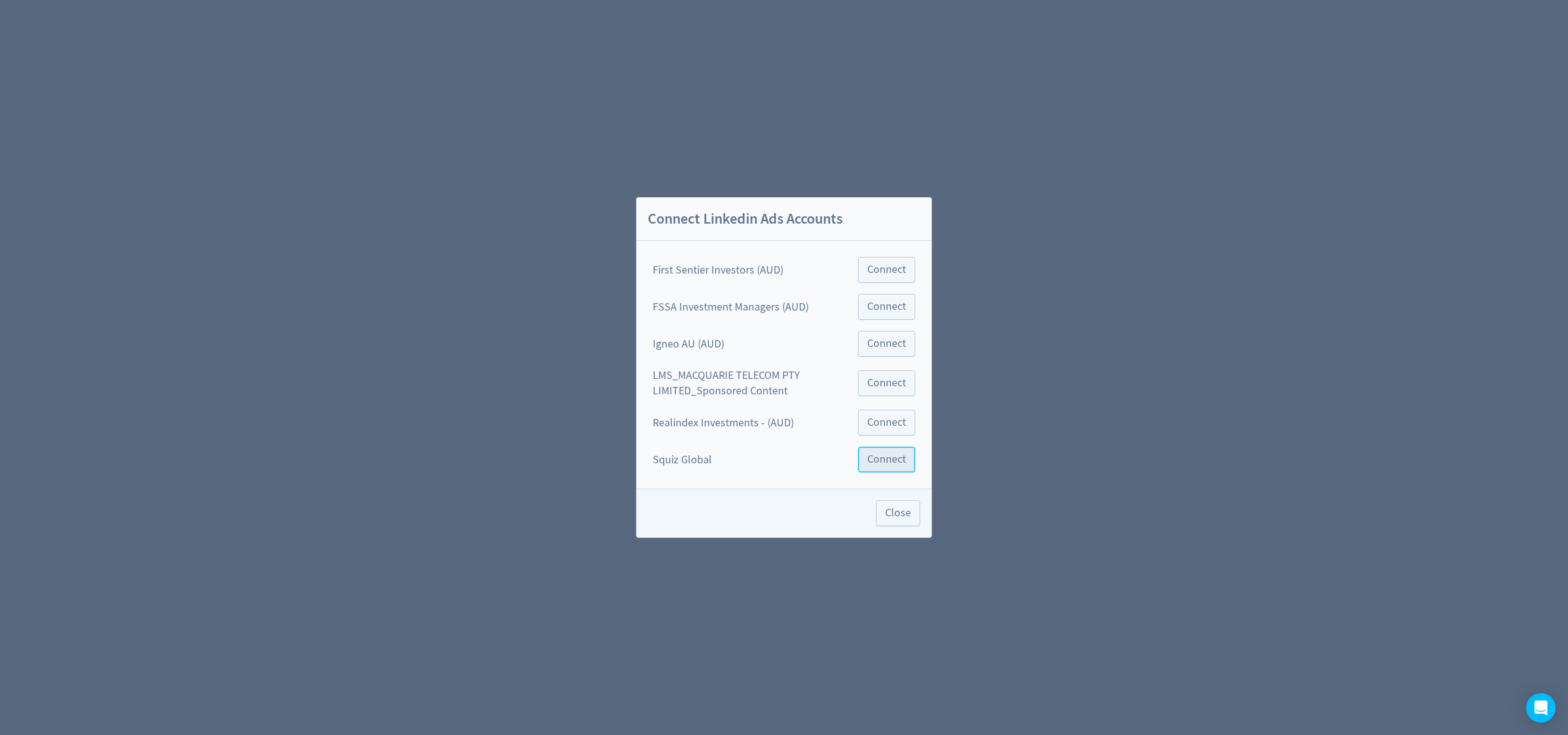
click at [886, 461] on span "Connect" at bounding box center [887, 460] width 39 height 11
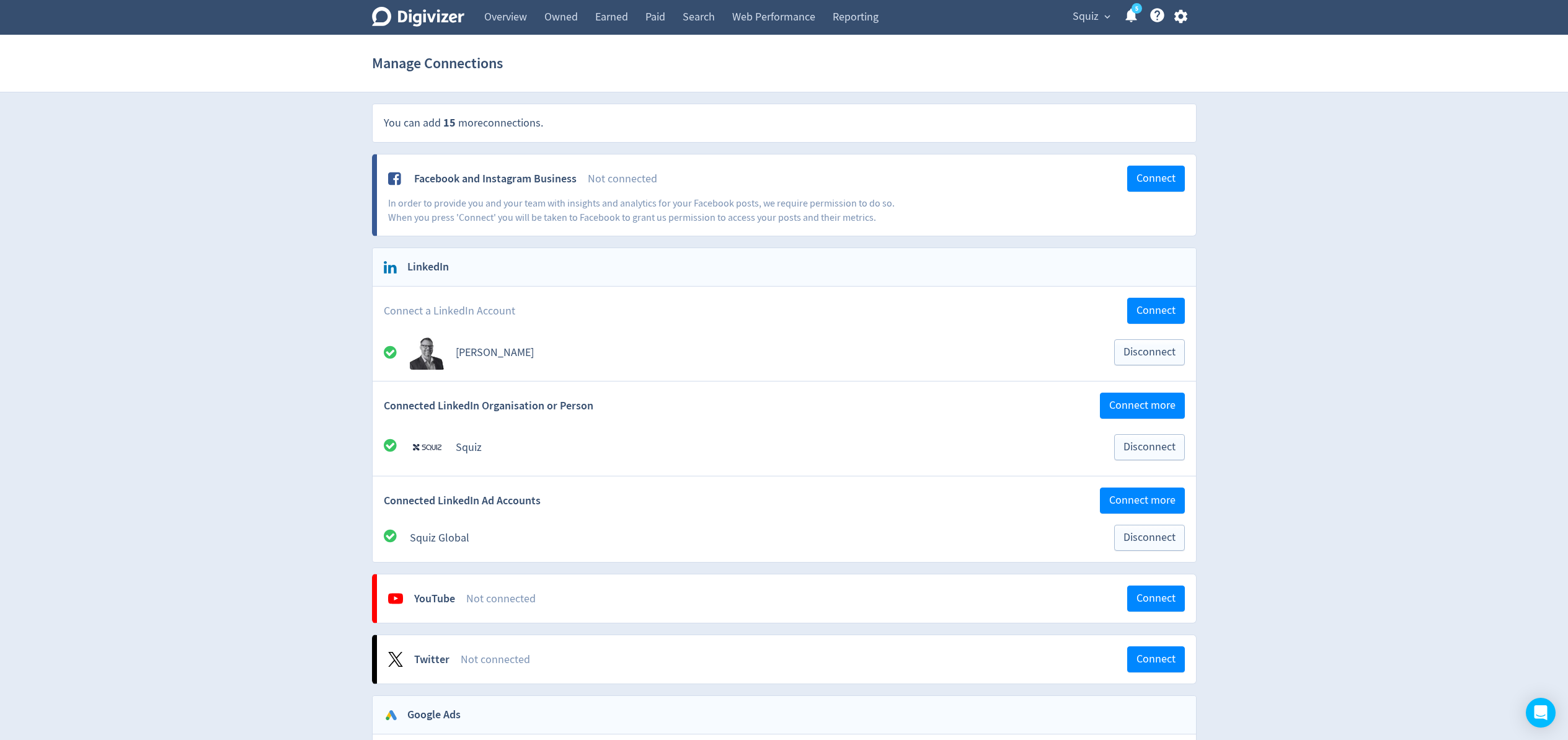
click at [500, 508] on span "Connected LinkedIn Ad Accounts" at bounding box center [462, 500] width 157 height 15
click at [616, 21] on link "Earned" at bounding box center [612, 17] width 50 height 34
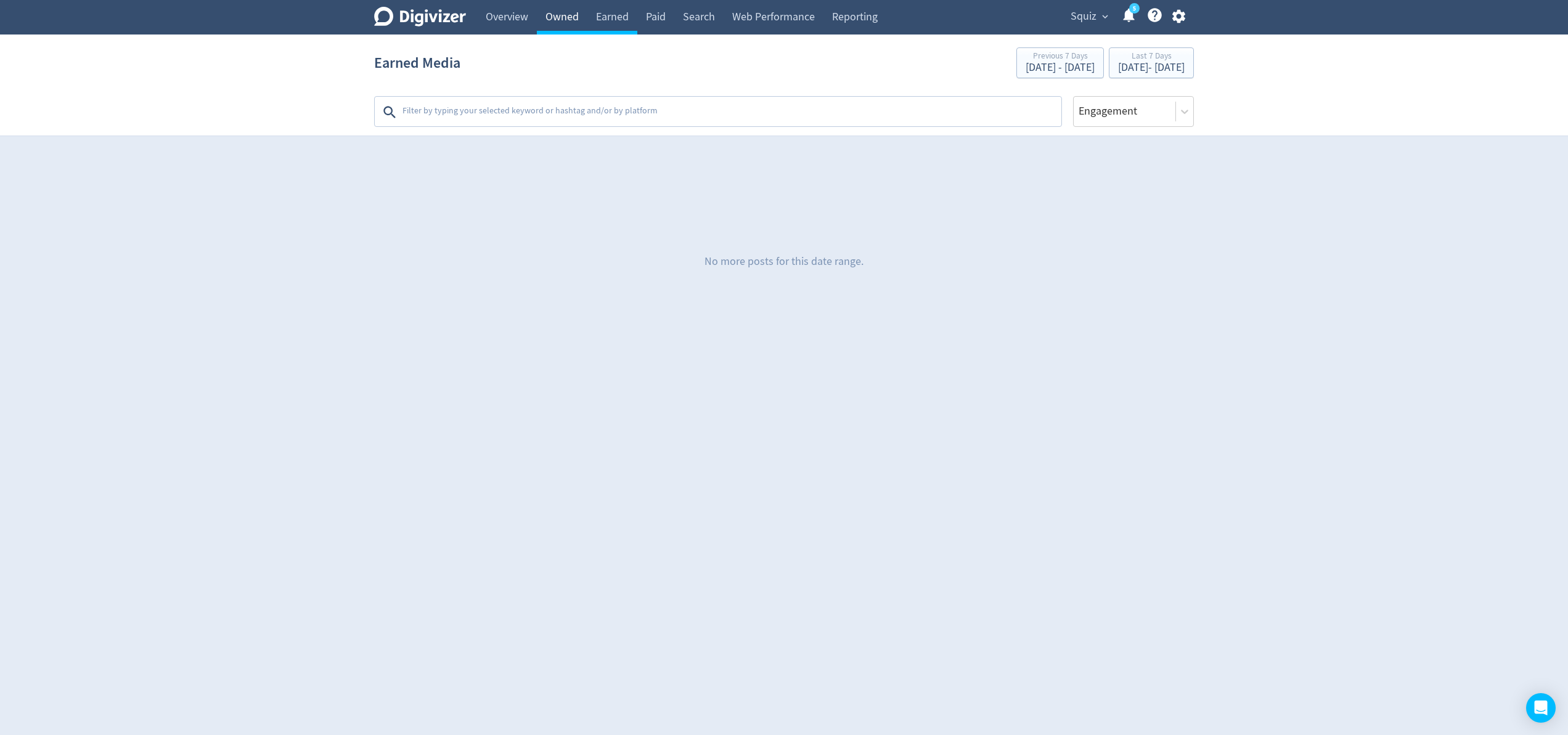
click at [574, 16] on link "Owned" at bounding box center [562, 17] width 51 height 34
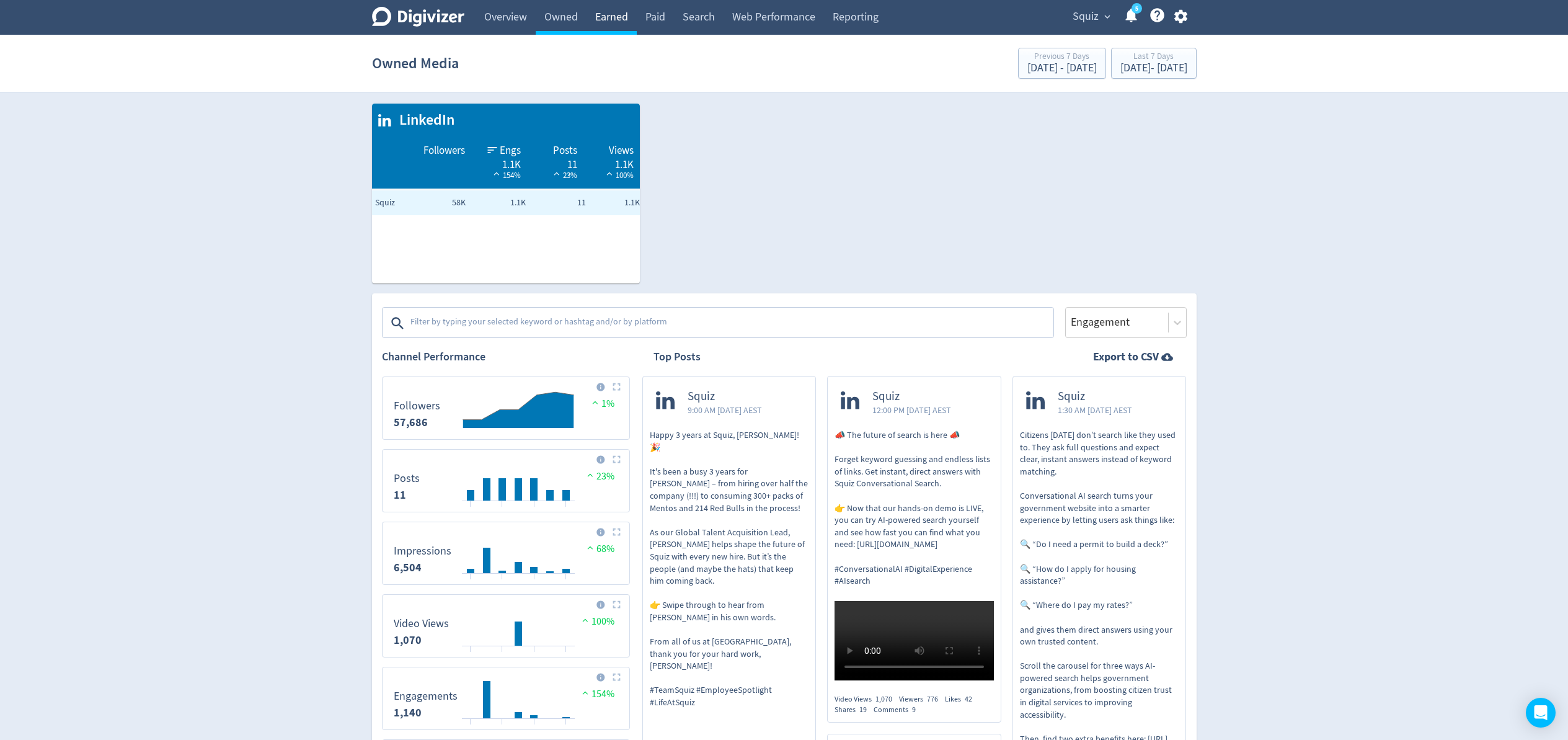
click at [621, 23] on link "Earned" at bounding box center [612, 17] width 50 height 34
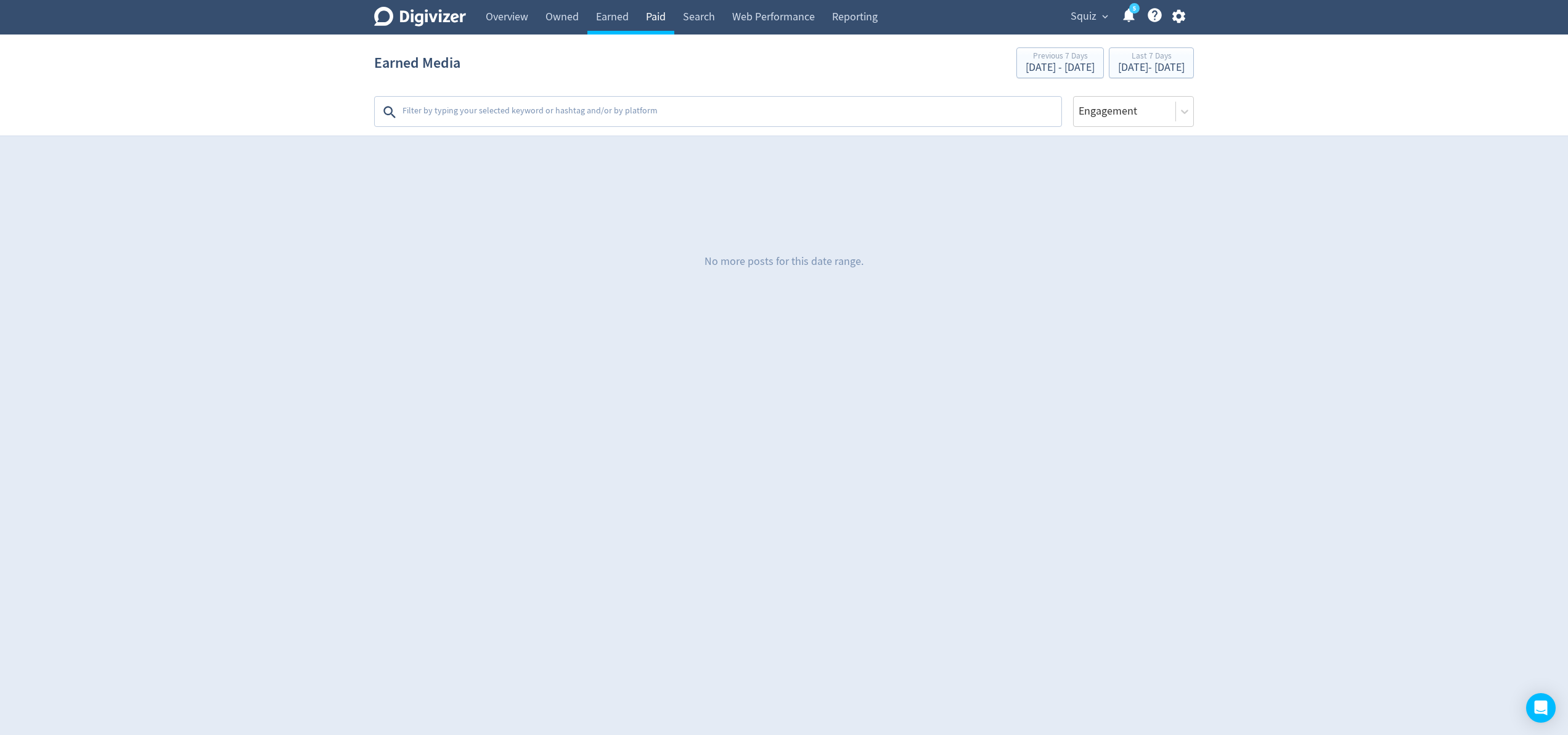
click at [662, 20] on link "Paid" at bounding box center [656, 17] width 37 height 34
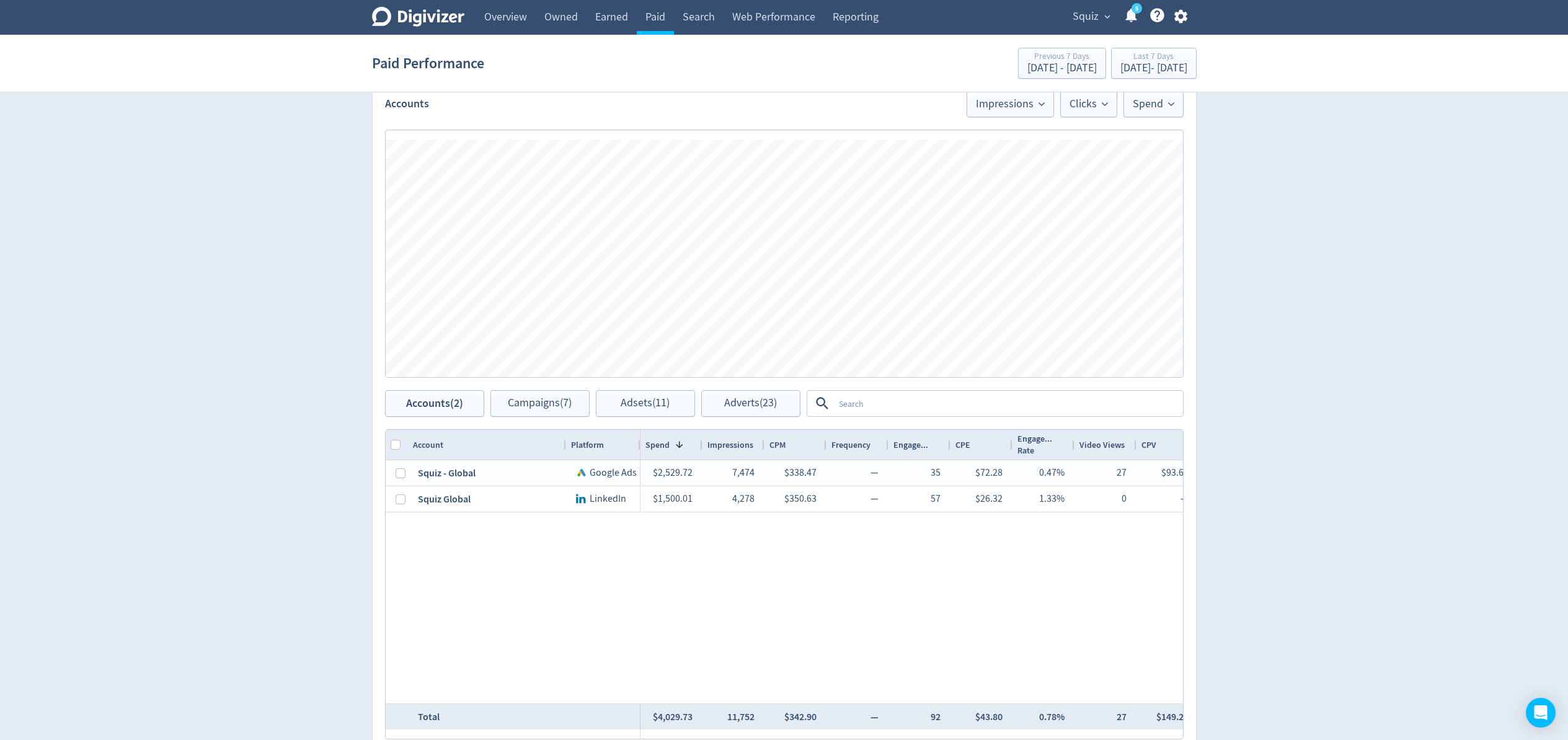
scroll to position [396, 0]
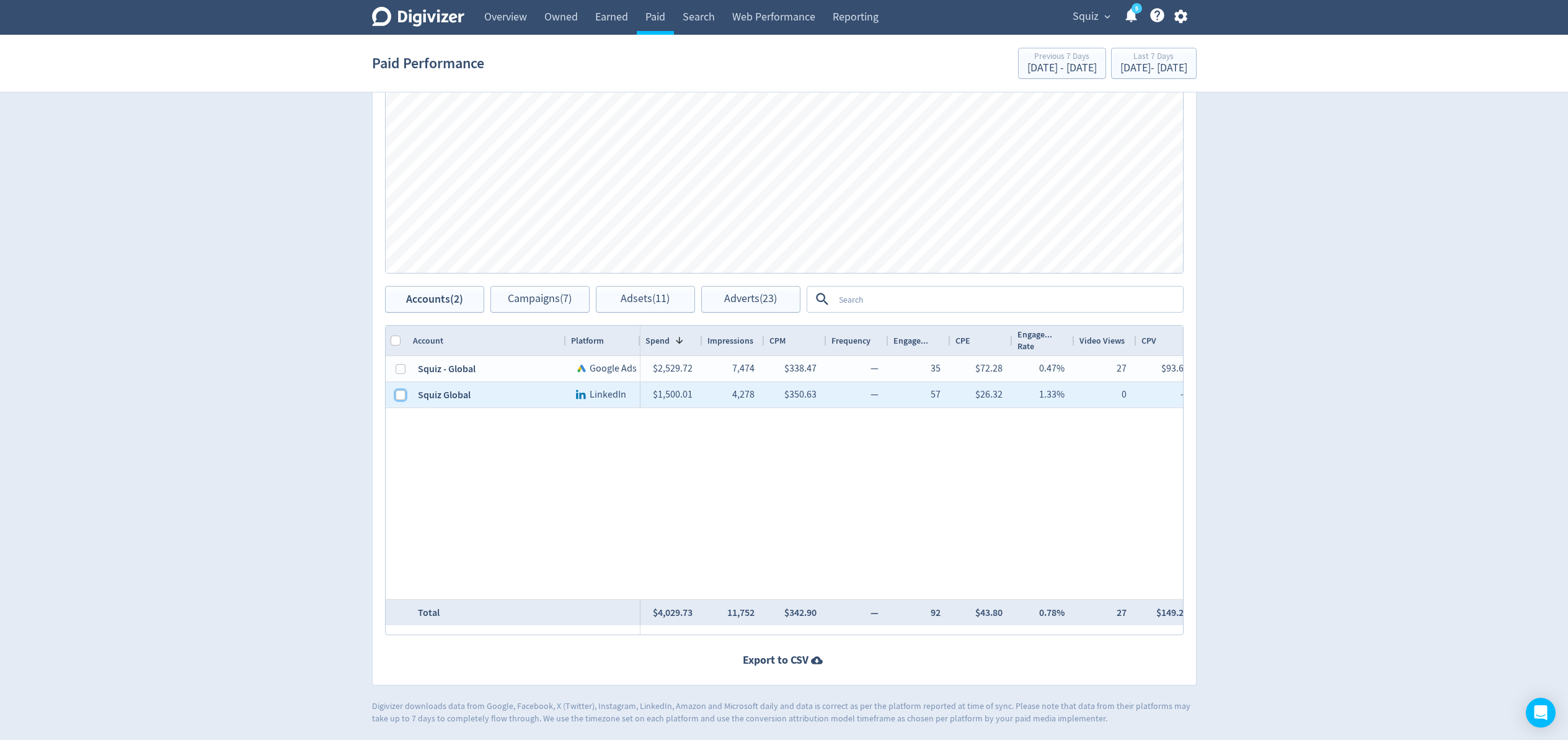
click at [402, 396] on input "Press Space to toggle row selection (unchecked)" at bounding box center [400, 395] width 10 height 10
checkbox input "true"
checkbox input "false"
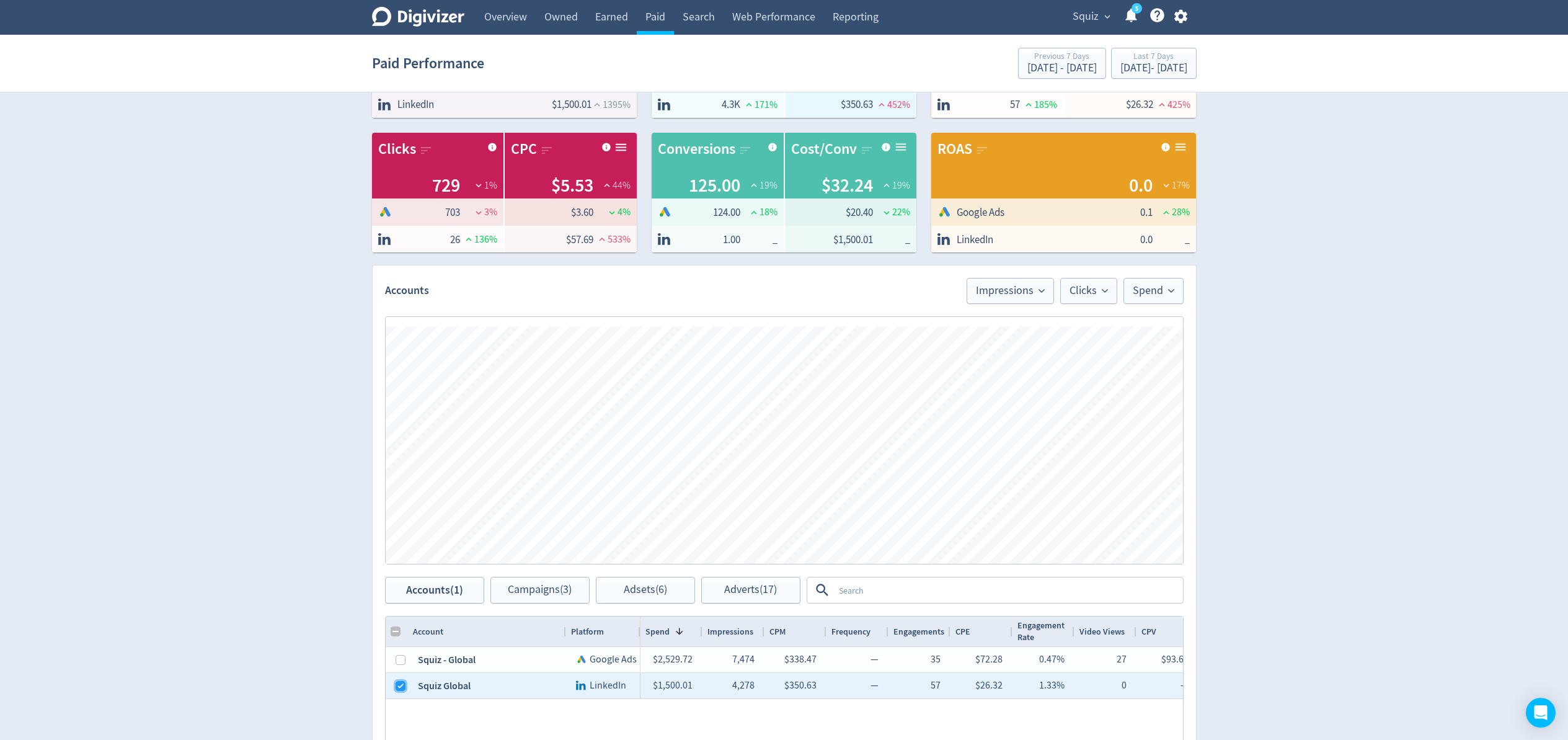
scroll to position [104, 0]
click at [741, 591] on span "Adverts (17)" at bounding box center [751, 592] width 53 height 12
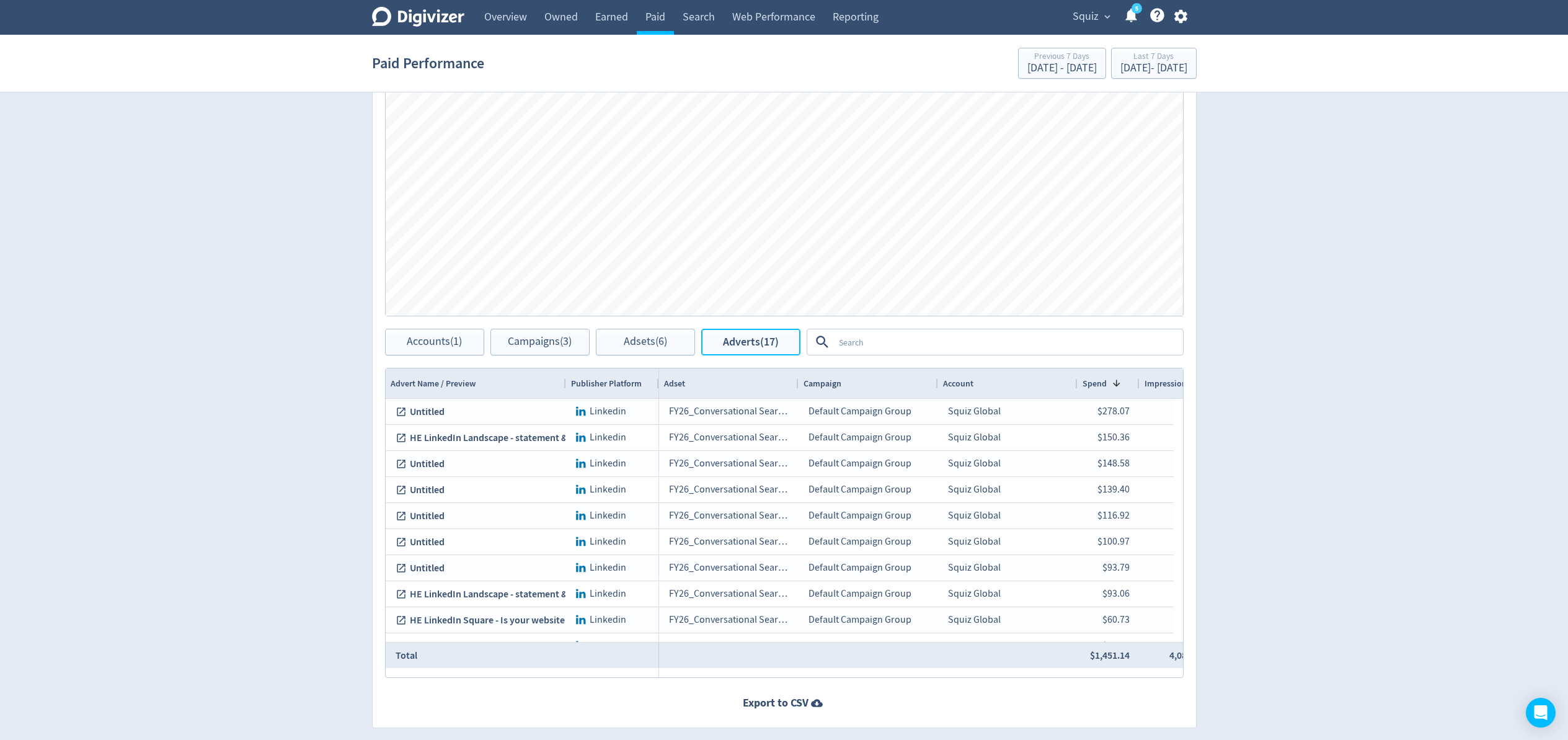
scroll to position [396, 0]
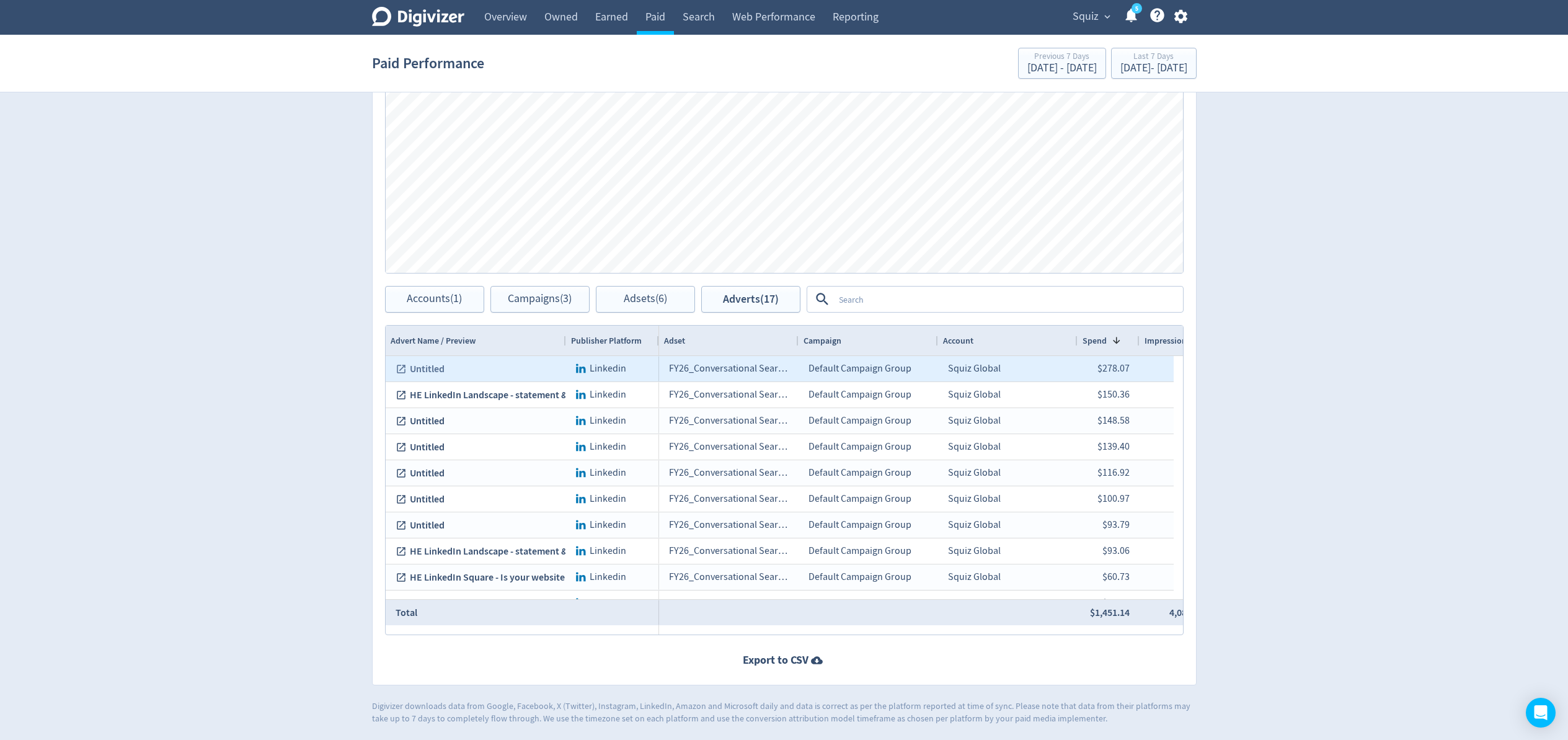
click at [402, 371] on icon at bounding box center [401, 369] width 11 height 11
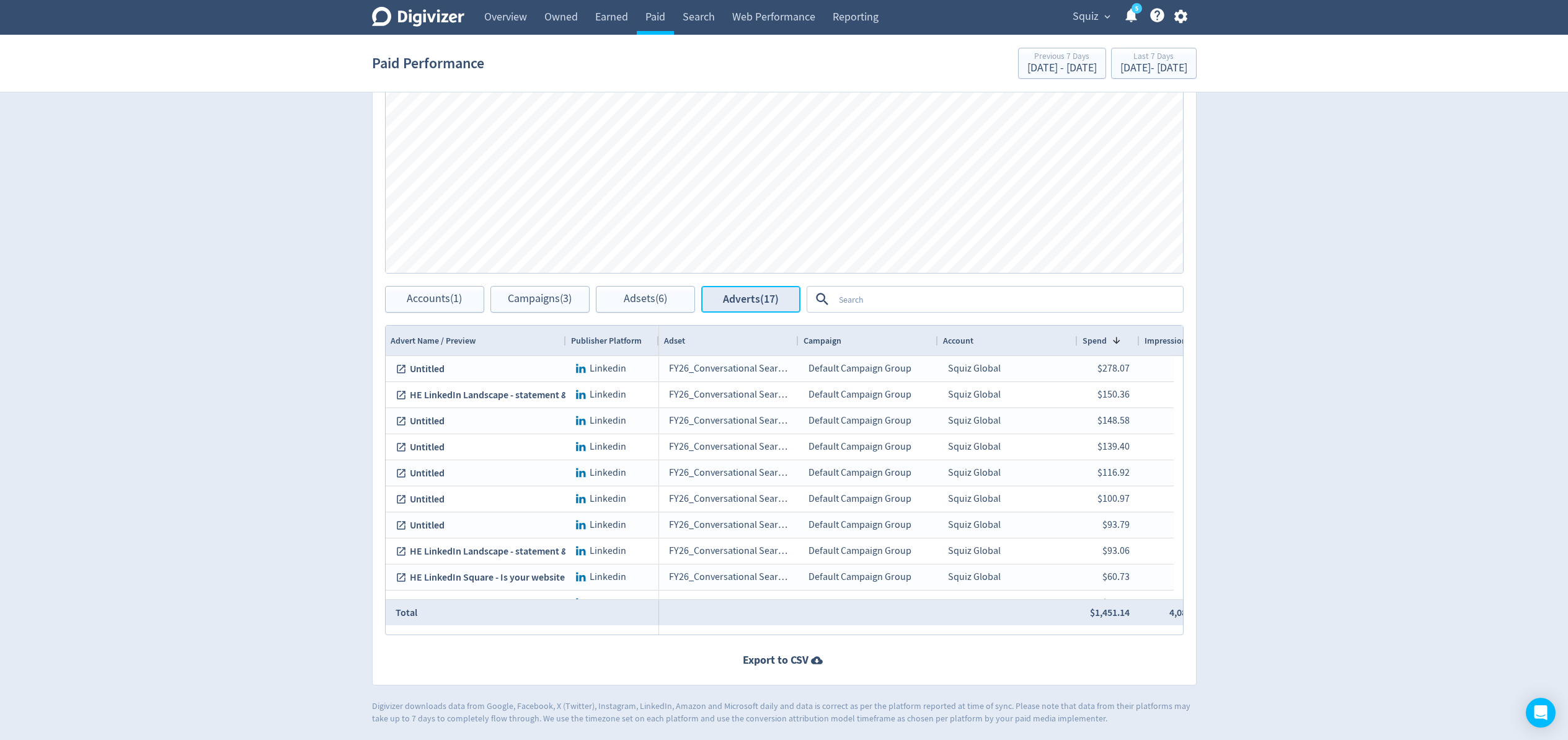
click at [730, 304] on span "Adverts (17)" at bounding box center [751, 299] width 56 height 12
click at [672, 299] on button "Adsets (6)" at bounding box center [646, 299] width 99 height 26
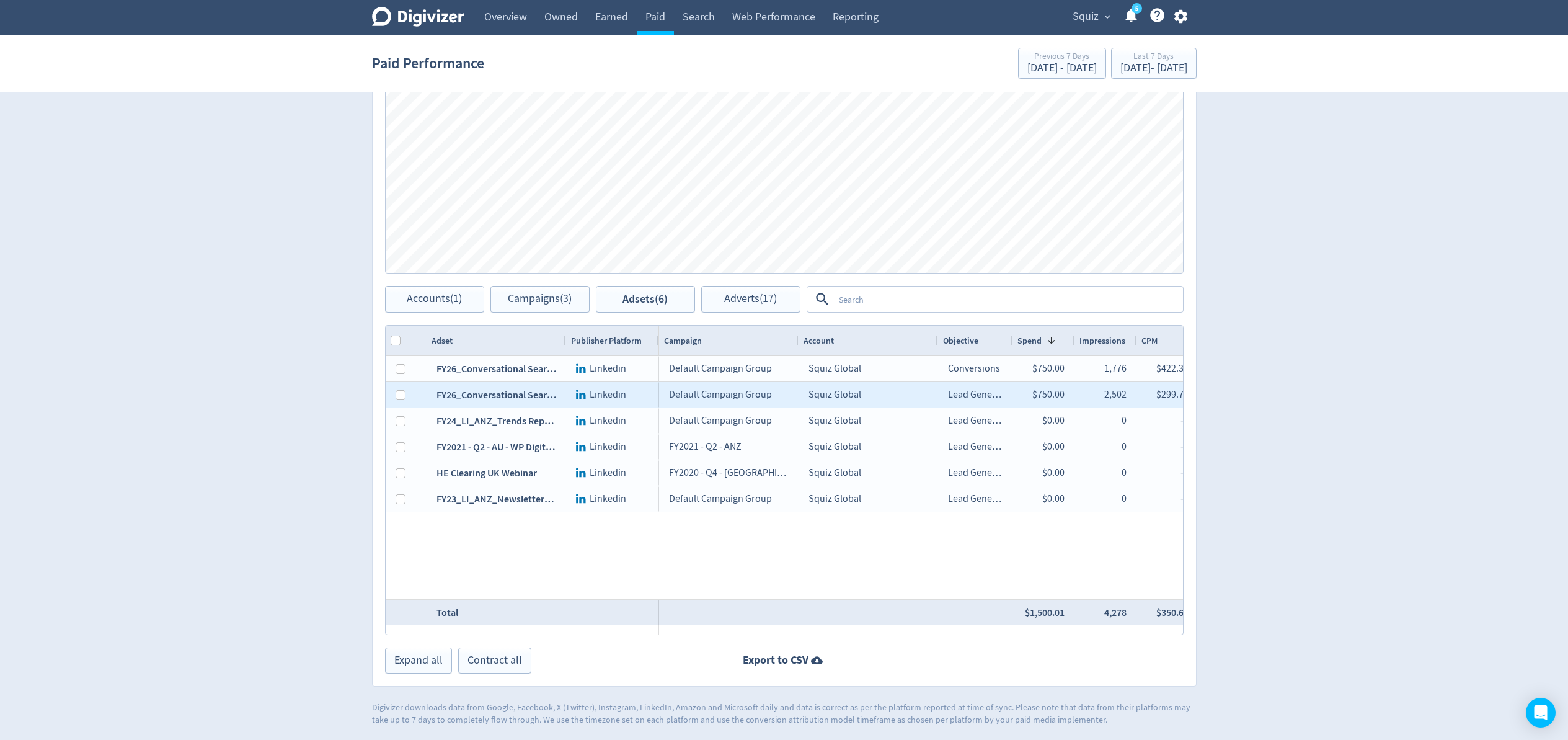
click at [494, 394] on div "FY26_Conversational Search_US_Higher Education_LI Form" at bounding box center [496, 394] width 140 height 25
click at [621, 393] on span "Linkedin" at bounding box center [607, 394] width 36 height 13
click at [529, 390] on div "FY26_Conversational Search_US_Higher Education_LI Form" at bounding box center [496, 394] width 140 height 25
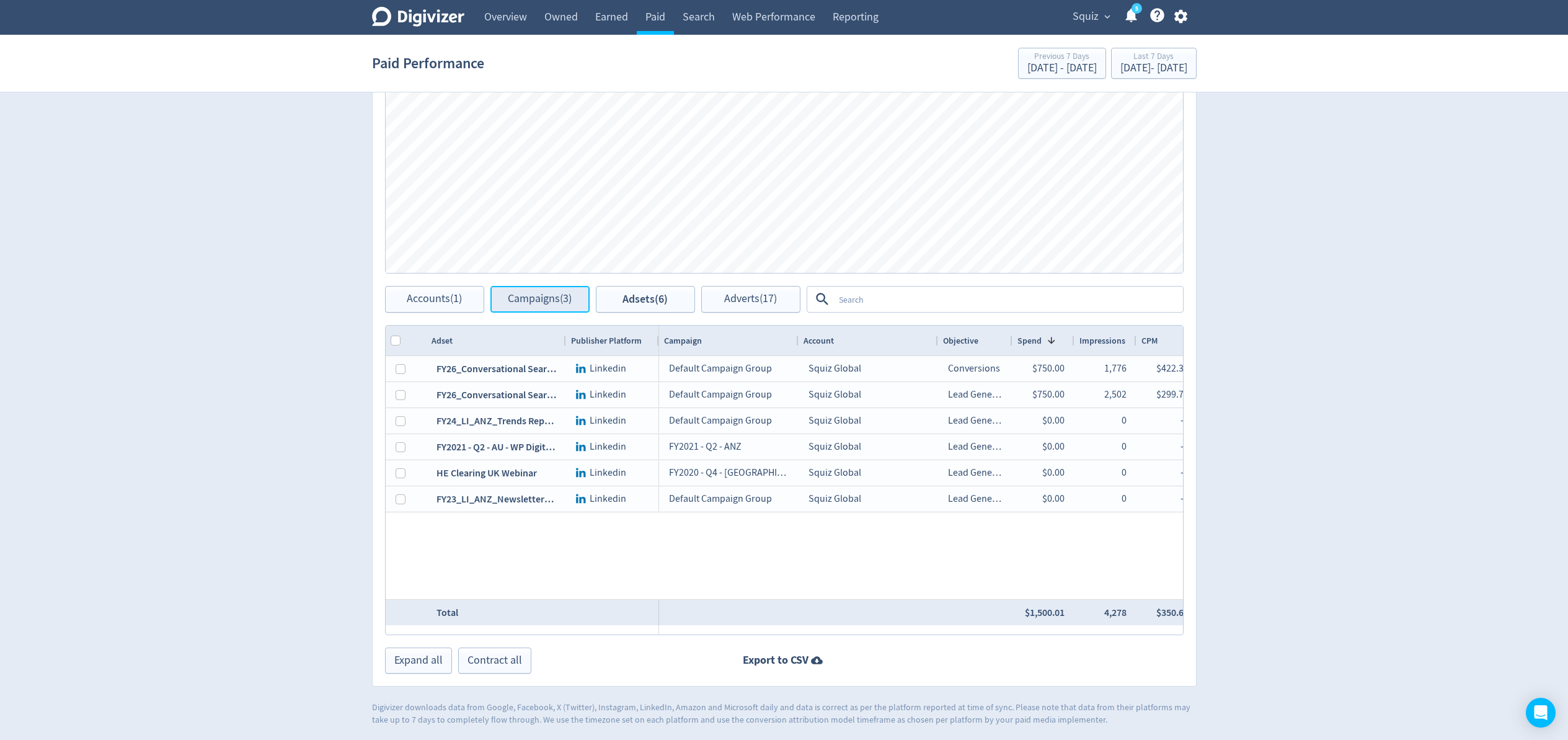
click at [548, 304] on span "Campaigns (3)" at bounding box center [540, 299] width 64 height 12
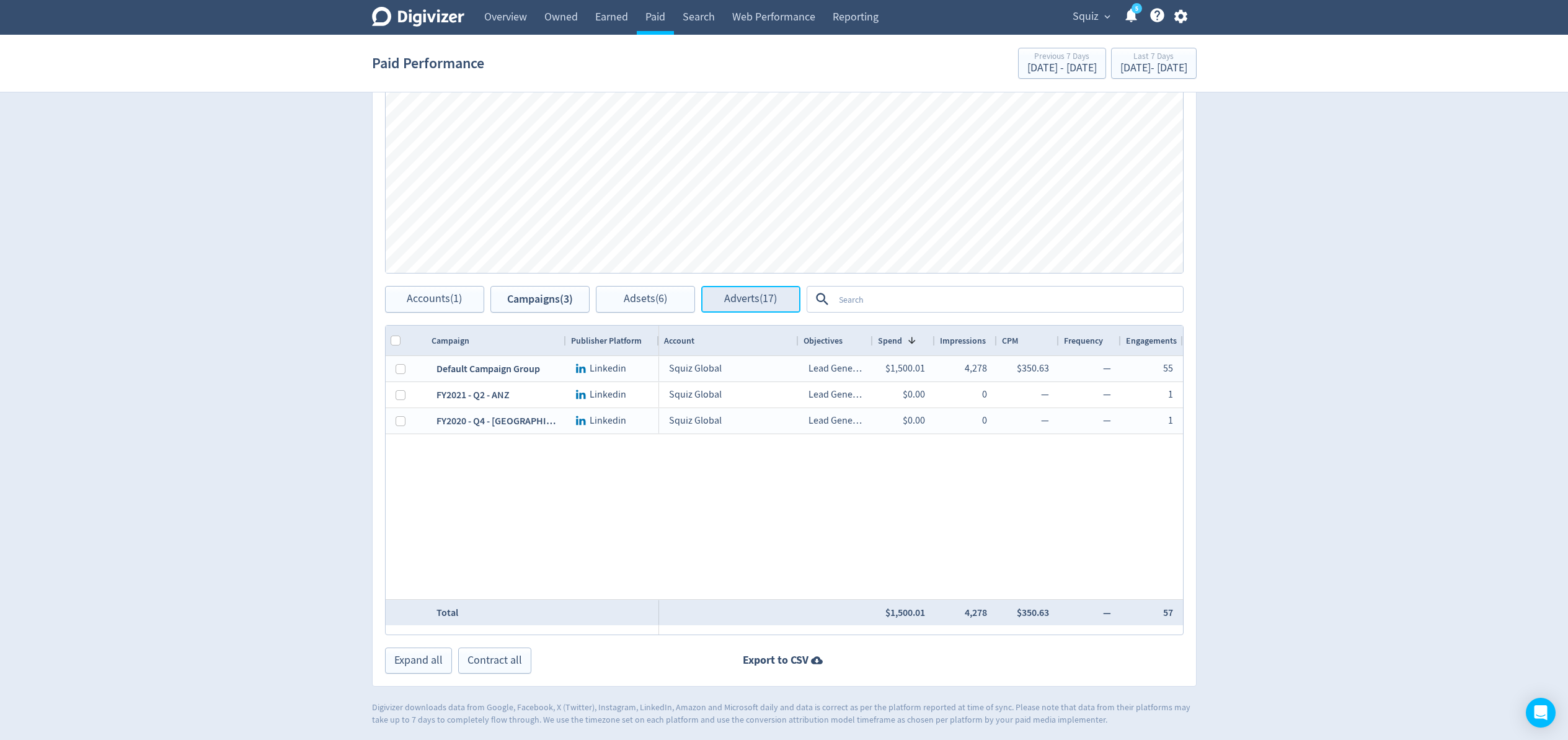
click at [752, 299] on span "Adverts (17)" at bounding box center [751, 299] width 53 height 12
